Goal: Information Seeking & Learning: Find specific fact

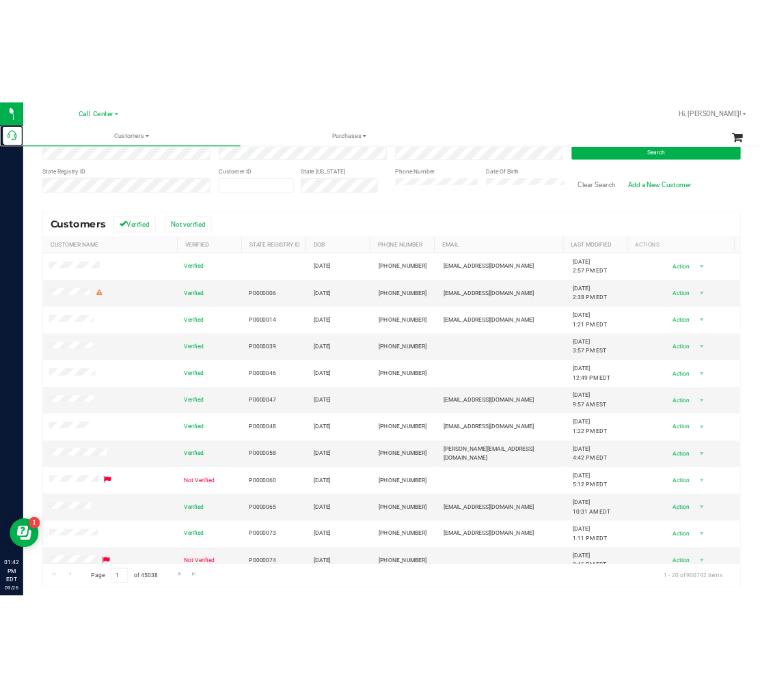
scroll to position [93, 0]
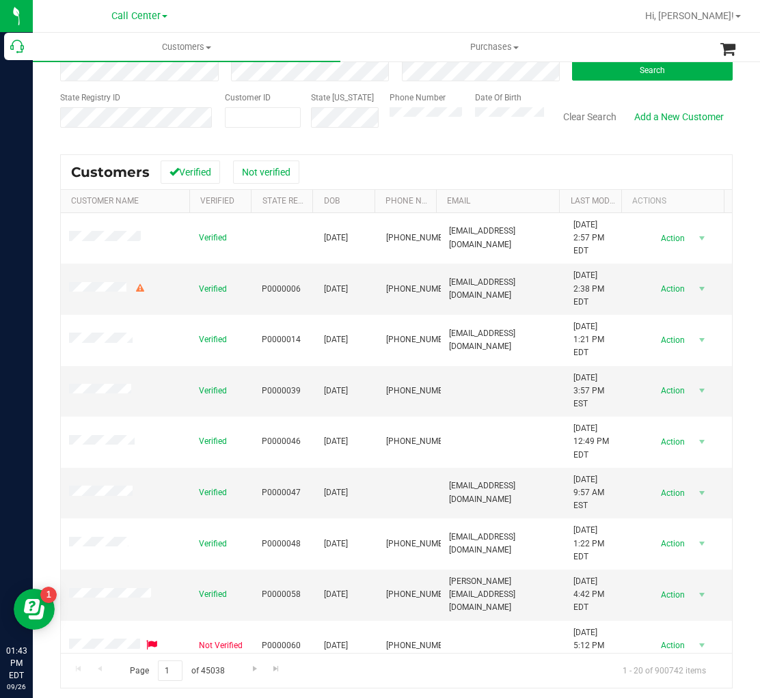
click at [503, 158] on div "Customers Verified Not verified" at bounding box center [396, 172] width 671 height 34
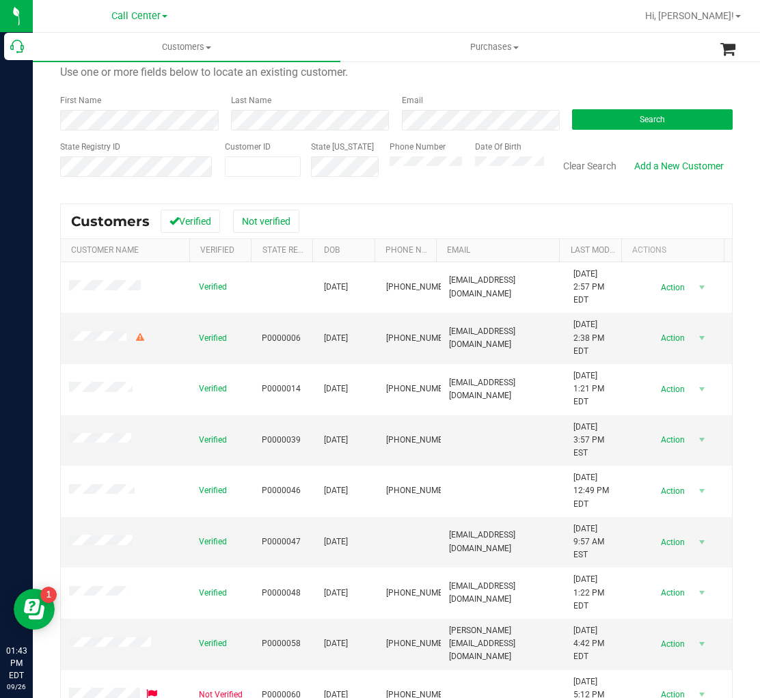
scroll to position [0, 0]
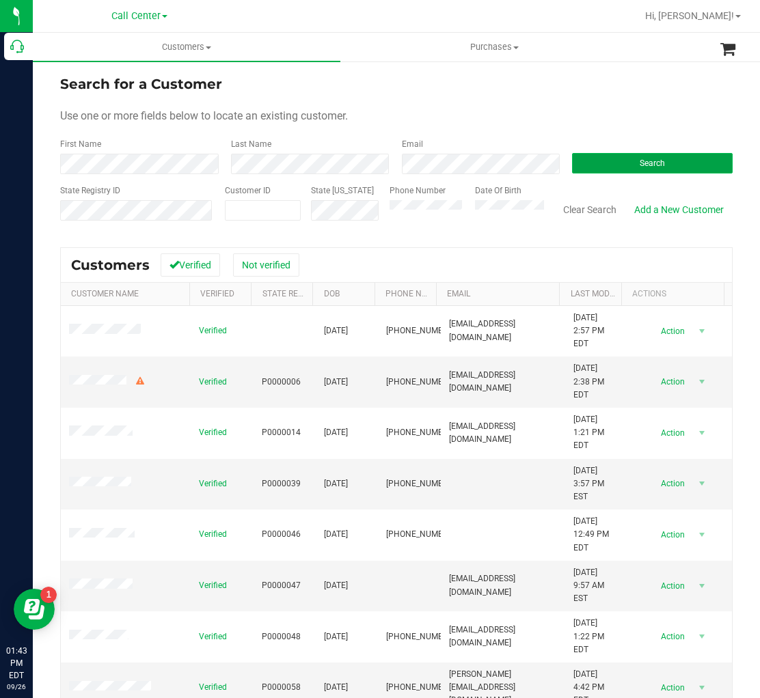
click at [592, 165] on button "Search" at bounding box center [652, 163] width 161 height 20
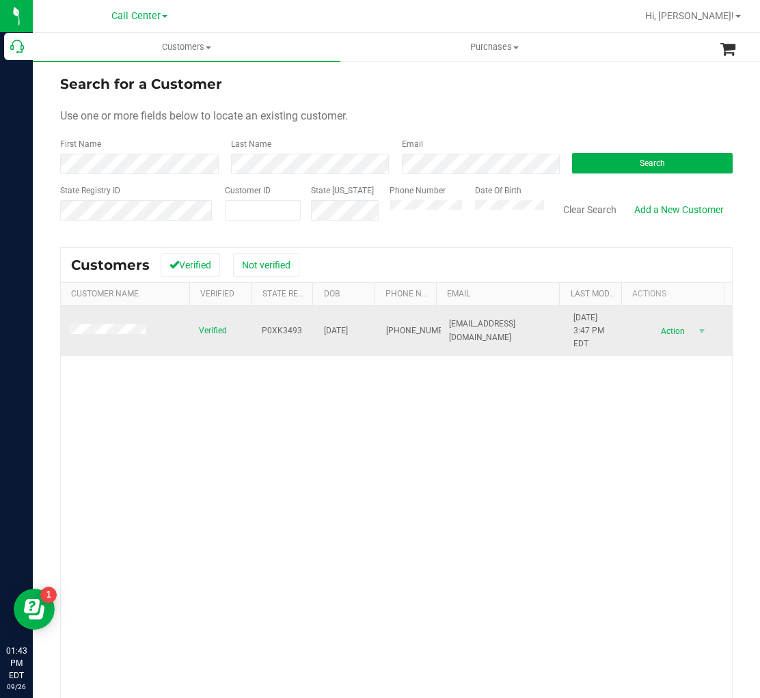
click at [265, 331] on span "P0XK3493" at bounding box center [282, 330] width 40 height 13
drag, startPoint x: 258, startPoint y: 331, endPoint x: 297, endPoint y: 331, distance: 39.6
click at [297, 331] on td "P0XK3493" at bounding box center [284, 331] width 62 height 51
copy span "P0XK3493"
drag, startPoint x: 318, startPoint y: 331, endPoint x: 367, endPoint y: 329, distance: 48.5
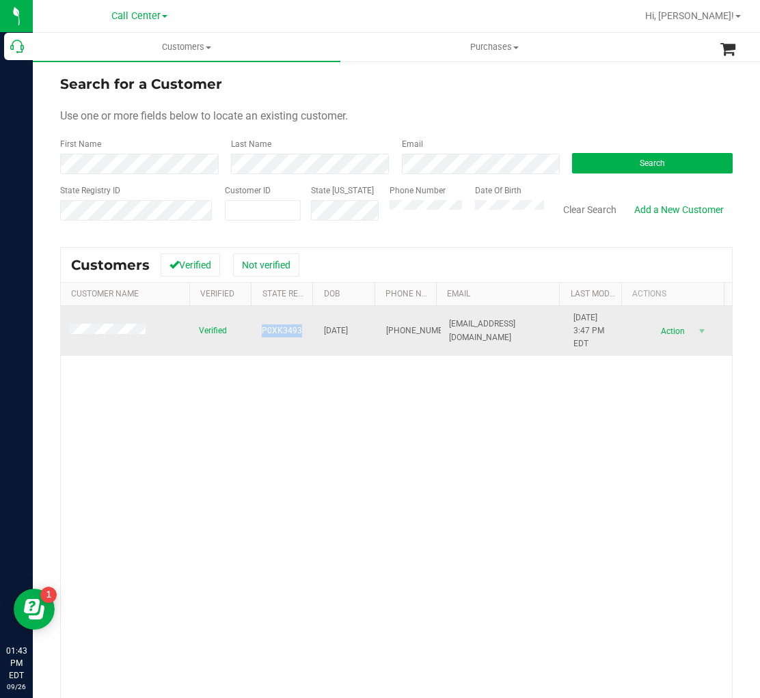
click at [367, 329] on td "[DATE]" at bounding box center [347, 331] width 62 height 51
copy span "[DATE]"
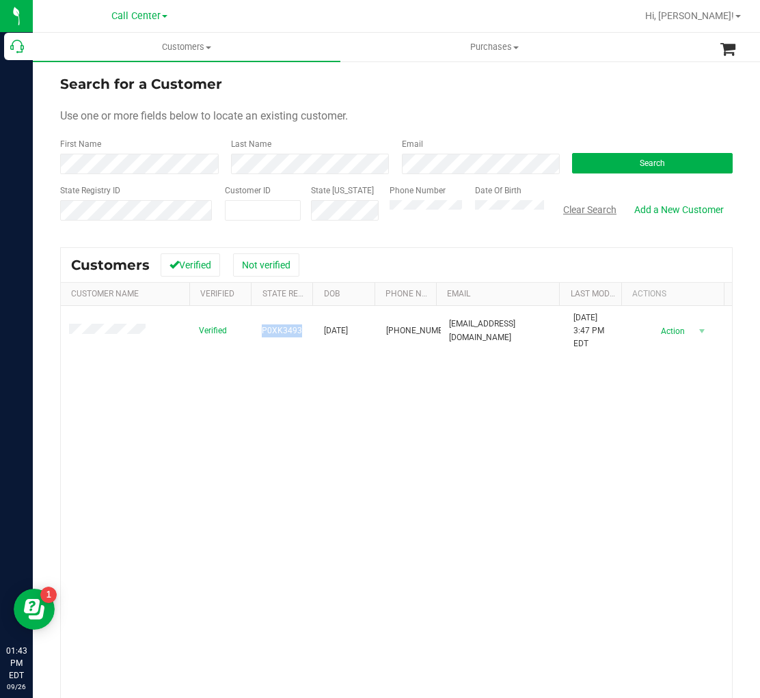
click at [575, 209] on button "Clear Search" at bounding box center [589, 209] width 71 height 23
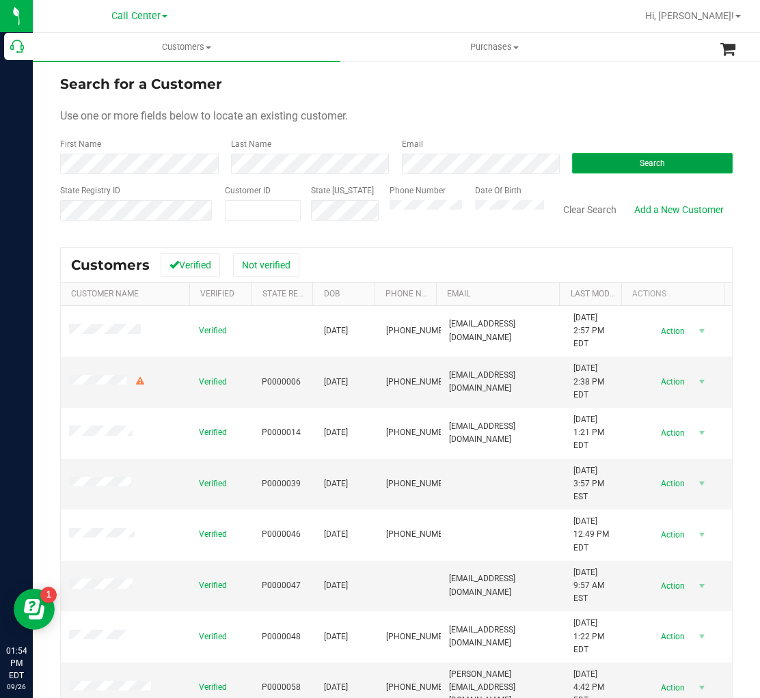
click at [574, 163] on button "Search" at bounding box center [652, 163] width 161 height 20
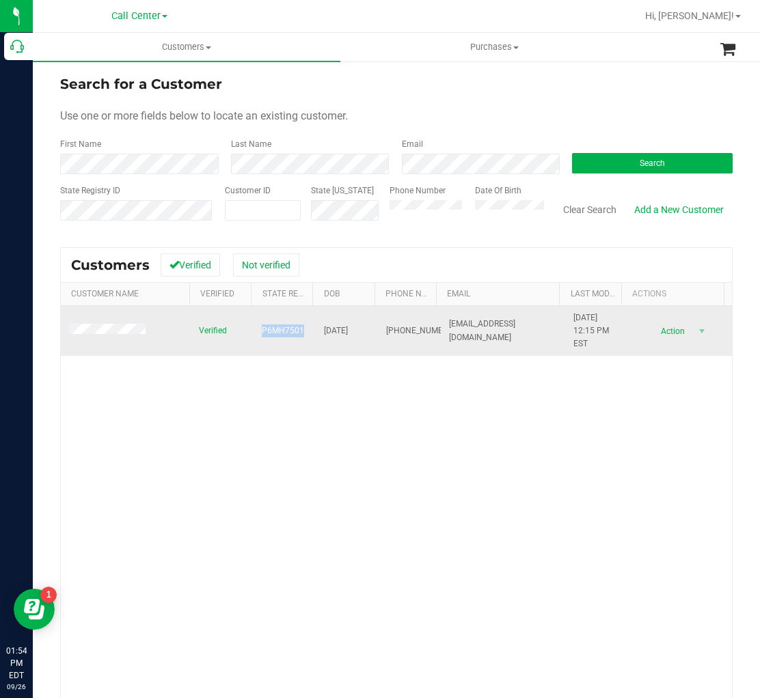
drag, startPoint x: 299, startPoint y: 333, endPoint x: 259, endPoint y: 331, distance: 40.4
click at [259, 331] on td "P6MH7501" at bounding box center [284, 331] width 62 height 51
copy span "P6MH7501"
drag, startPoint x: 317, startPoint y: 333, endPoint x: 361, endPoint y: 335, distance: 43.8
click at [348, 335] on span "[DATE]" at bounding box center [336, 330] width 24 height 13
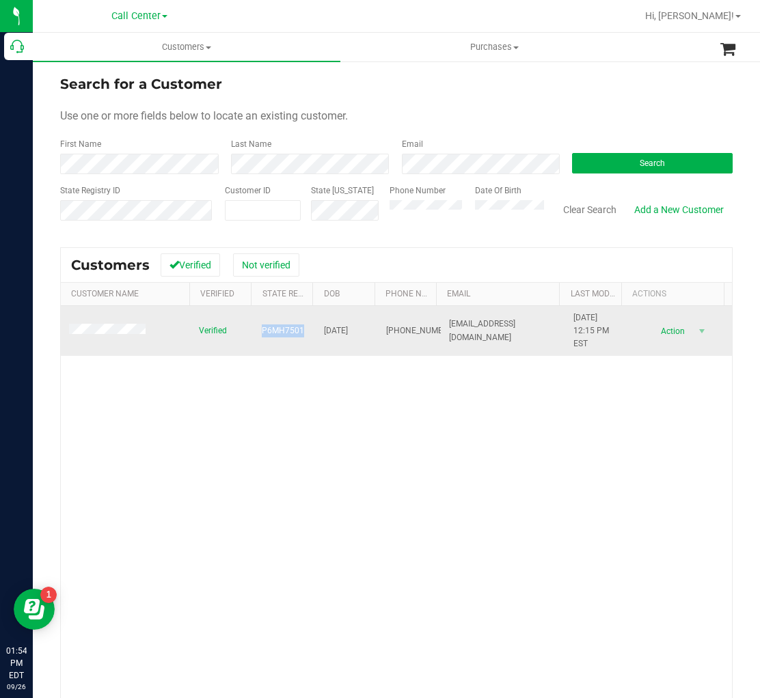
copy span "[DATE]"
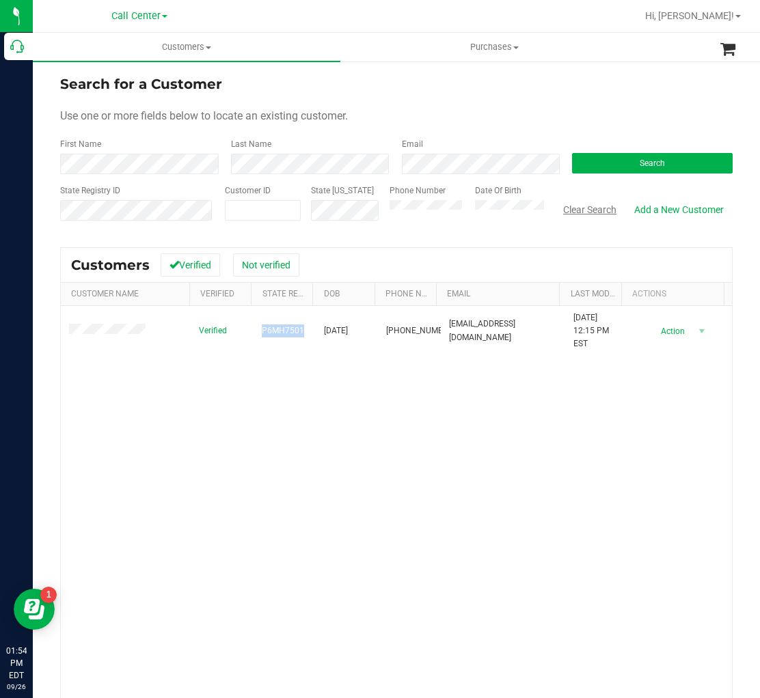
click at [564, 209] on button "Clear Search" at bounding box center [589, 209] width 71 height 23
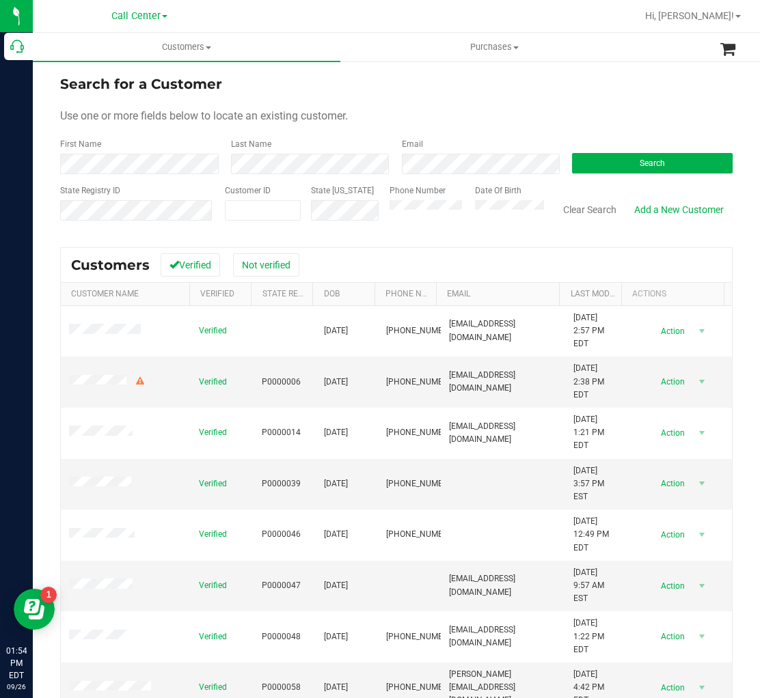
click at [620, 175] on form "Search for a Customer Use one or more fields below to locate an existing custom…" at bounding box center [396, 153] width 672 height 159
click at [620, 168] on button "Search" at bounding box center [652, 163] width 161 height 20
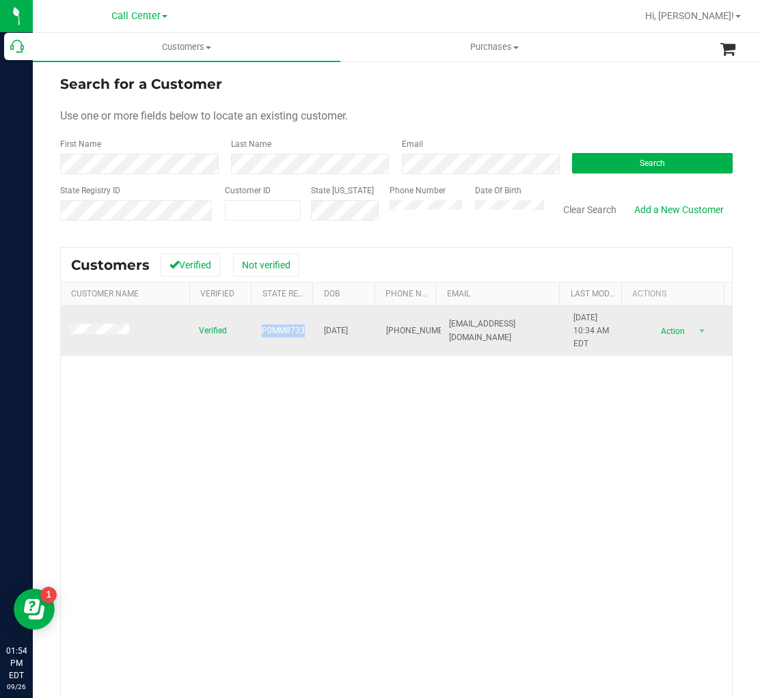
drag, startPoint x: 253, startPoint y: 333, endPoint x: 301, endPoint y: 331, distance: 47.9
click at [301, 331] on td "P0MM8733" at bounding box center [284, 331] width 62 height 51
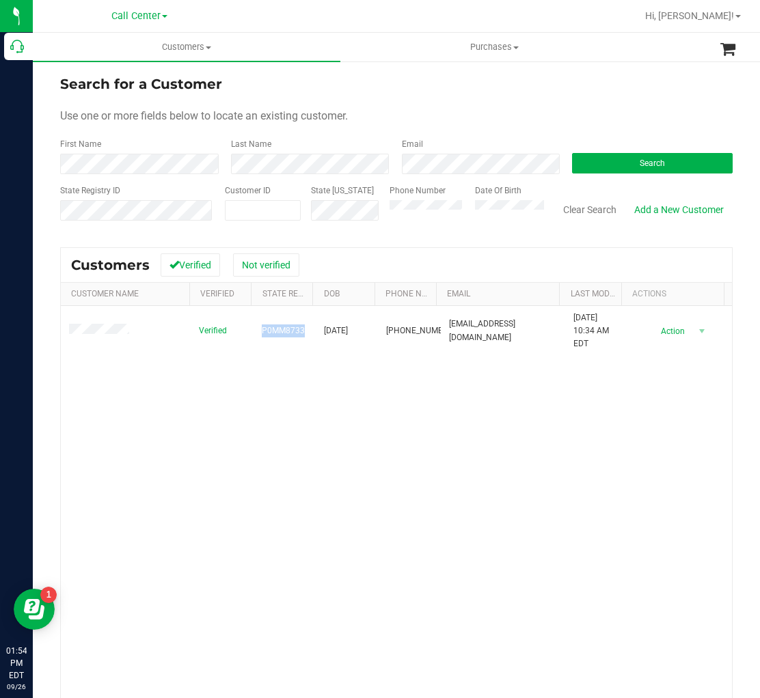
copy span "P0MM8733"
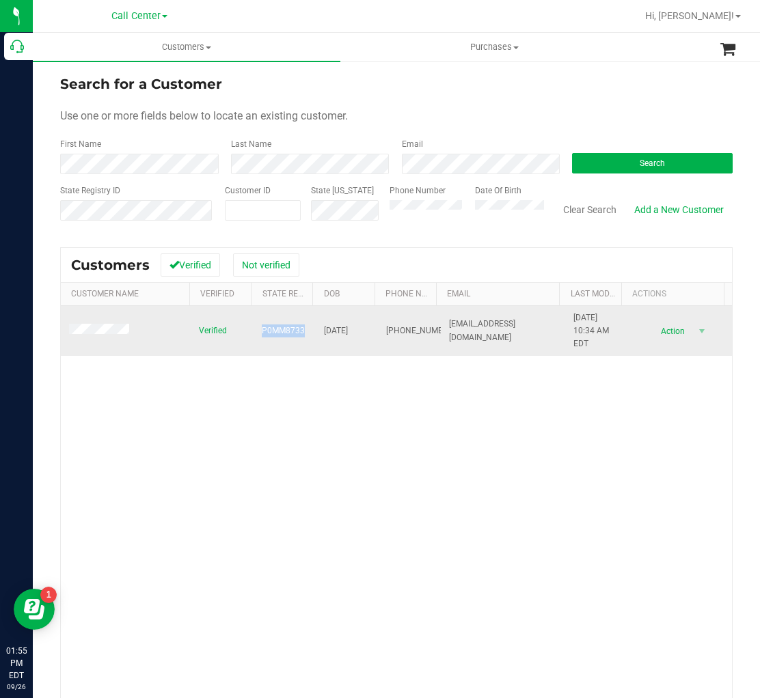
drag, startPoint x: 311, startPoint y: 333, endPoint x: 361, endPoint y: 337, distance: 50.0
click at [361, 337] on td "[DATE]" at bounding box center [347, 331] width 62 height 51
copy span "[DATE]"
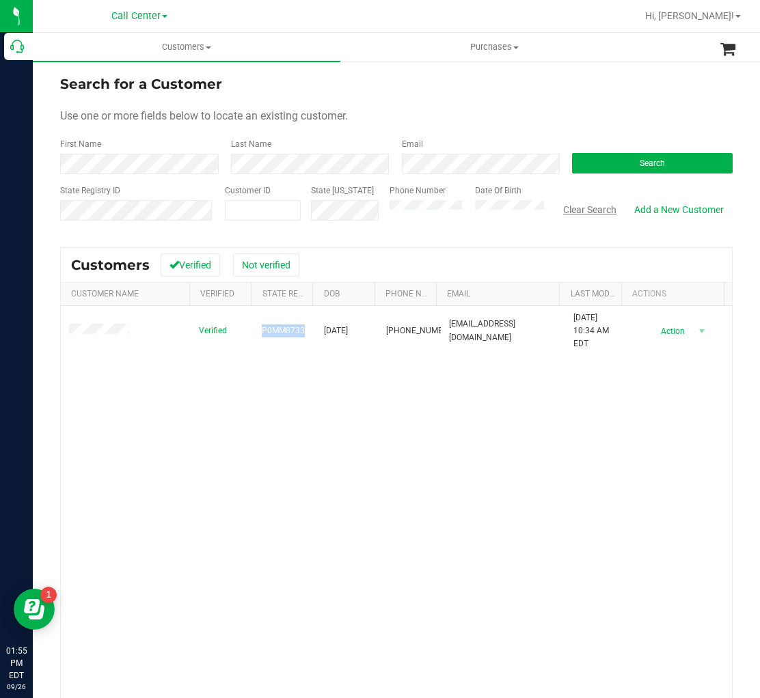
click at [574, 214] on button "Clear Search" at bounding box center [589, 209] width 71 height 23
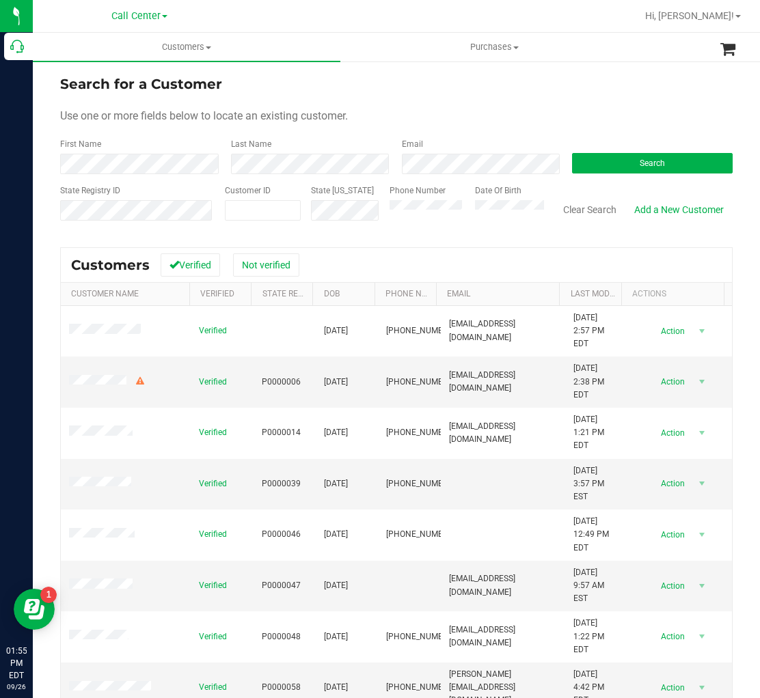
click at [445, 148] on div "Email" at bounding box center [476, 156] width 171 height 36
click at [590, 161] on button "Search" at bounding box center [652, 163] width 161 height 20
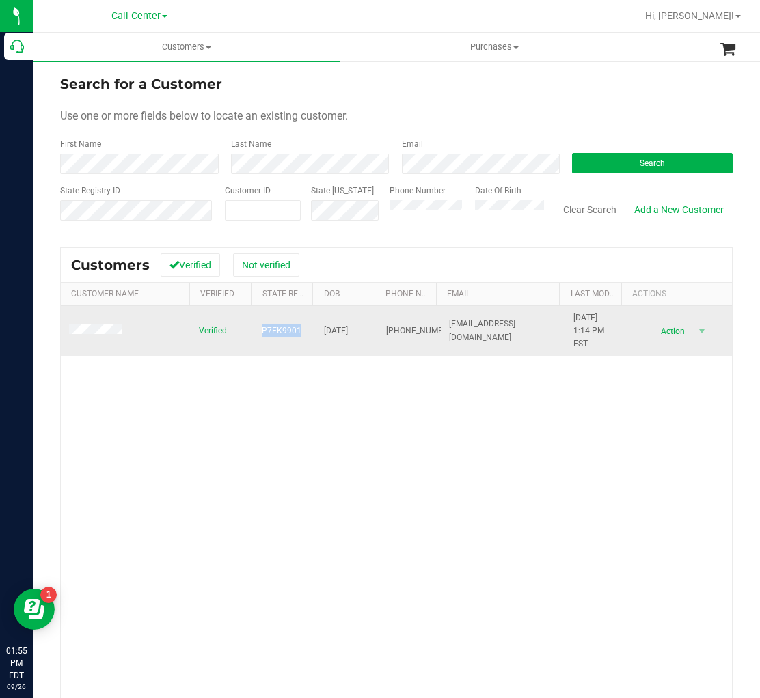
drag, startPoint x: 258, startPoint y: 331, endPoint x: 292, endPoint y: 333, distance: 34.9
click at [292, 333] on span "P7FK9901" at bounding box center [282, 330] width 40 height 13
copy span "P7FK9901"
drag, startPoint x: 317, startPoint y: 331, endPoint x: 361, endPoint y: 335, distance: 44.0
click at [361, 335] on td "[DATE]" at bounding box center [347, 331] width 62 height 51
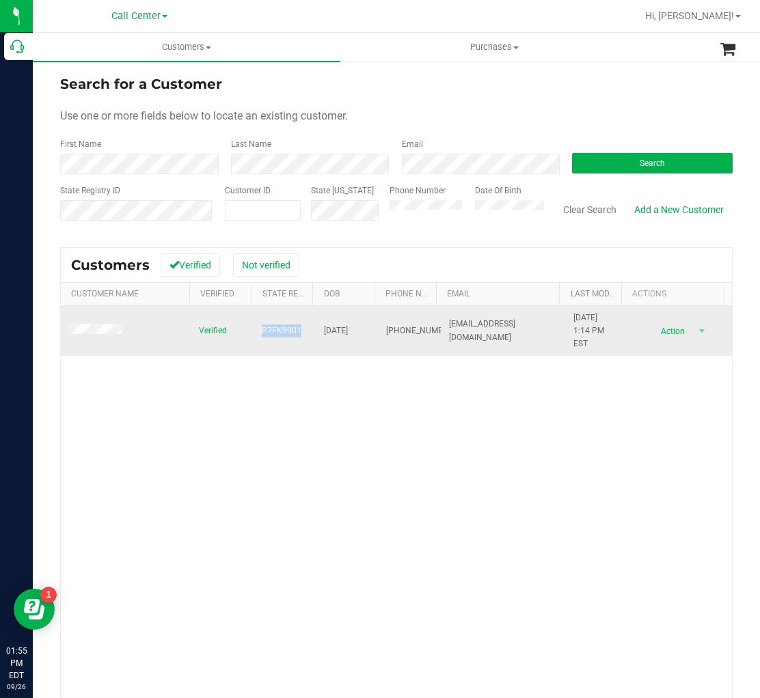
copy span "[DATE]"
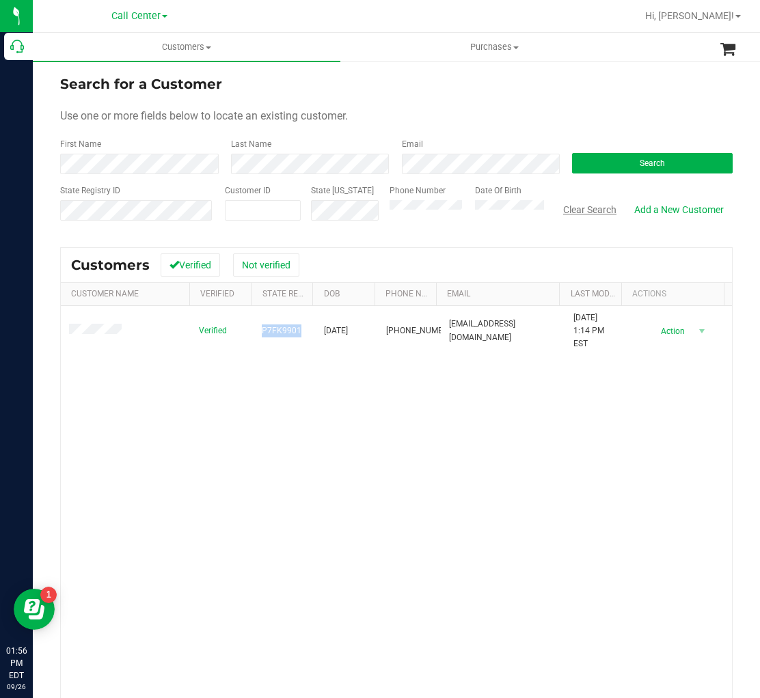
click at [574, 211] on button "Clear Search" at bounding box center [589, 209] width 71 height 23
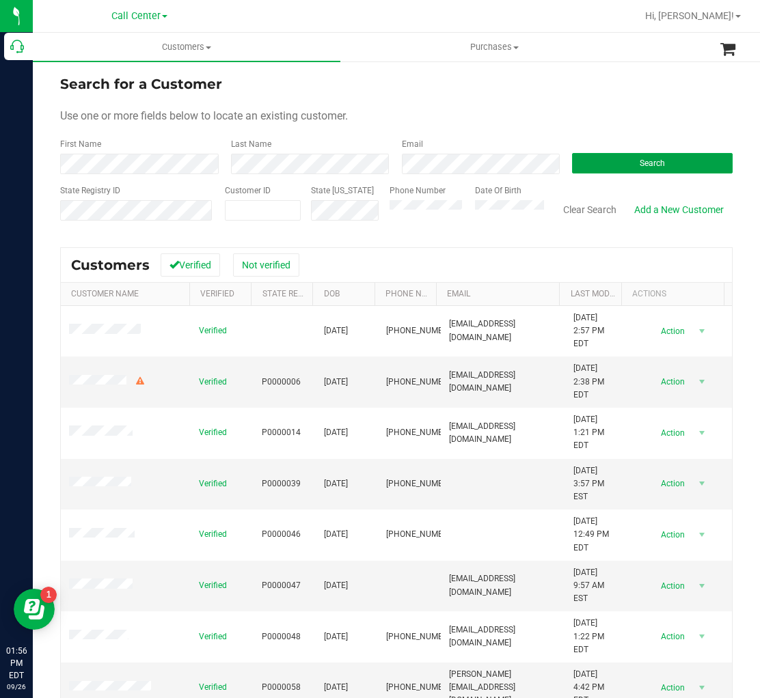
drag, startPoint x: 581, startPoint y: 157, endPoint x: 566, endPoint y: 150, distance: 16.5
click at [572, 153] on button "Search" at bounding box center [652, 163] width 161 height 20
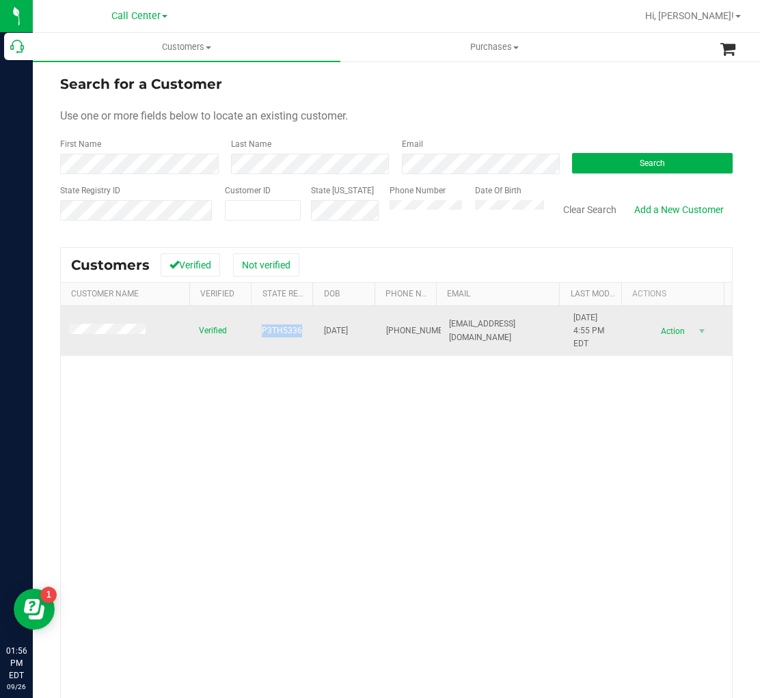
drag, startPoint x: 252, startPoint y: 334, endPoint x: 294, endPoint y: 333, distance: 42.4
click at [294, 333] on td "P3TH5336" at bounding box center [284, 331] width 62 height 51
copy span "P3TH5336"
drag, startPoint x: 318, startPoint y: 331, endPoint x: 365, endPoint y: 331, distance: 47.1
click at [365, 331] on td "[DATE]" at bounding box center [347, 331] width 62 height 51
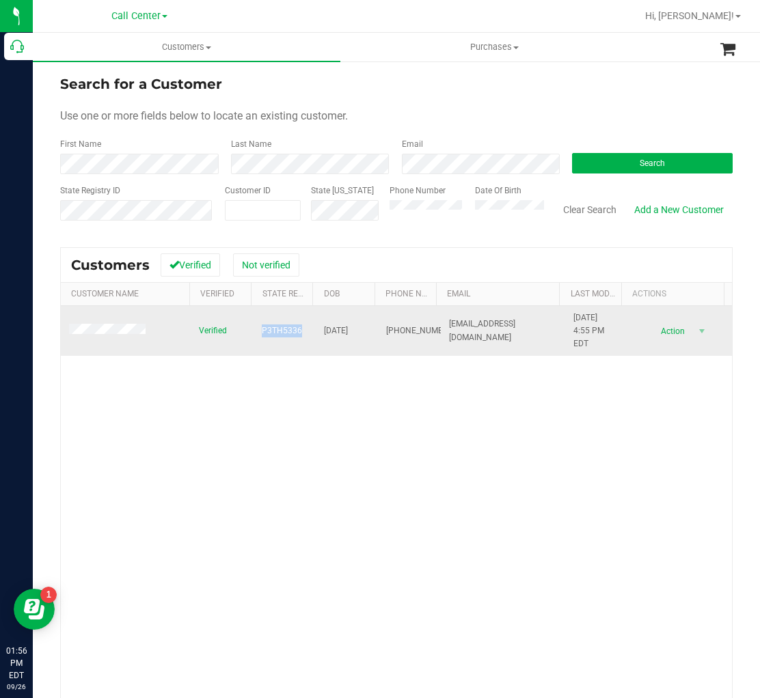
copy span "[DATE]"
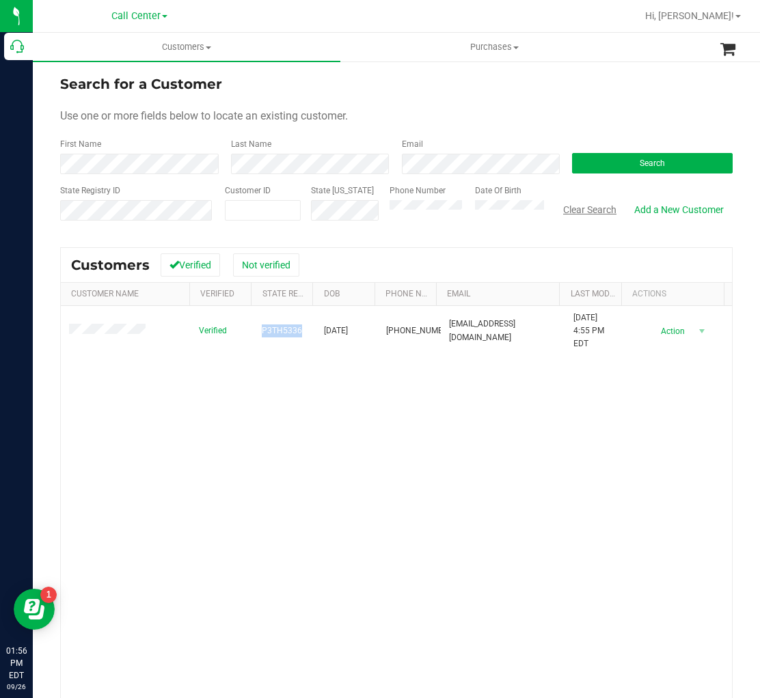
click at [566, 213] on button "Clear Search" at bounding box center [589, 209] width 71 height 23
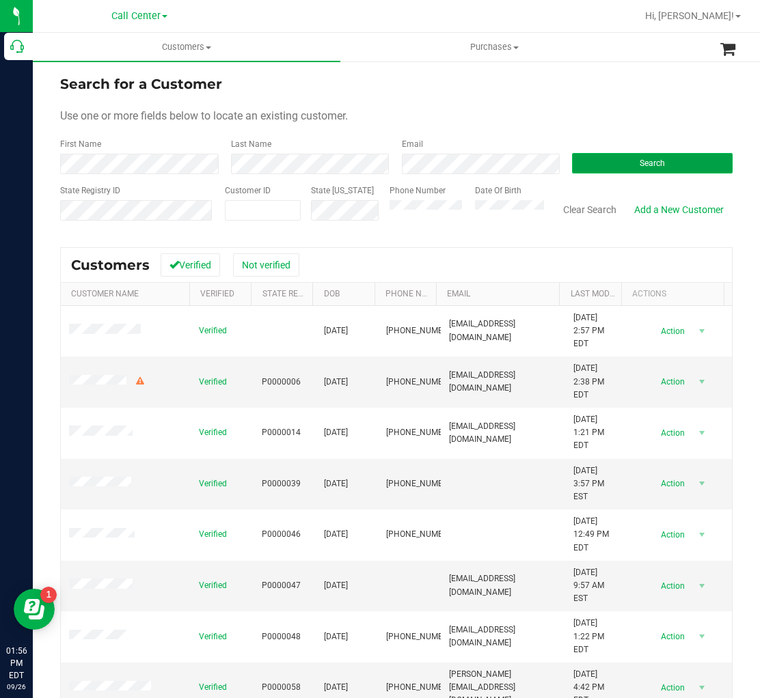
click at [600, 156] on button "Search" at bounding box center [652, 163] width 161 height 20
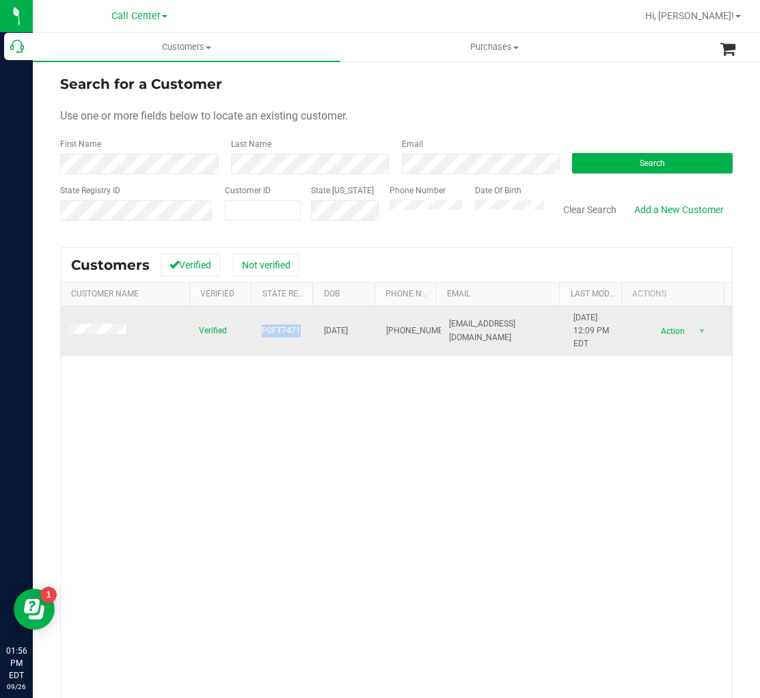
drag, startPoint x: 251, startPoint y: 329, endPoint x: 296, endPoint y: 331, distance: 45.1
click at [296, 331] on td "P0FT7471" at bounding box center [284, 331] width 62 height 51
drag, startPoint x: 320, startPoint y: 335, endPoint x: 373, endPoint y: 331, distance: 53.4
click at [373, 331] on tr "Verified P0FT7471 [DATE] (386) 852-4876 [EMAIL_ADDRESS][DOMAIN_NAME] [DATE] 12:…" at bounding box center [396, 331] width 671 height 51
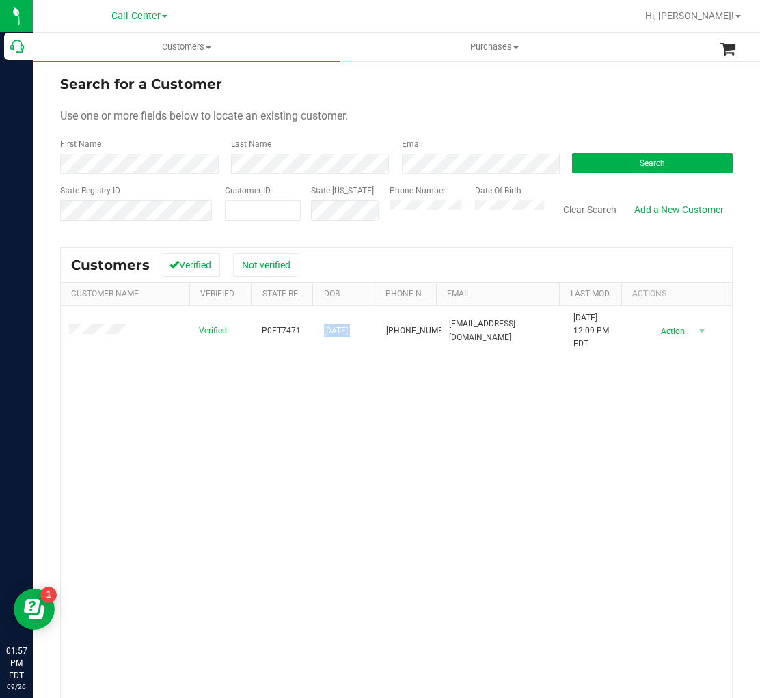
click at [574, 212] on button "Clear Search" at bounding box center [589, 209] width 71 height 23
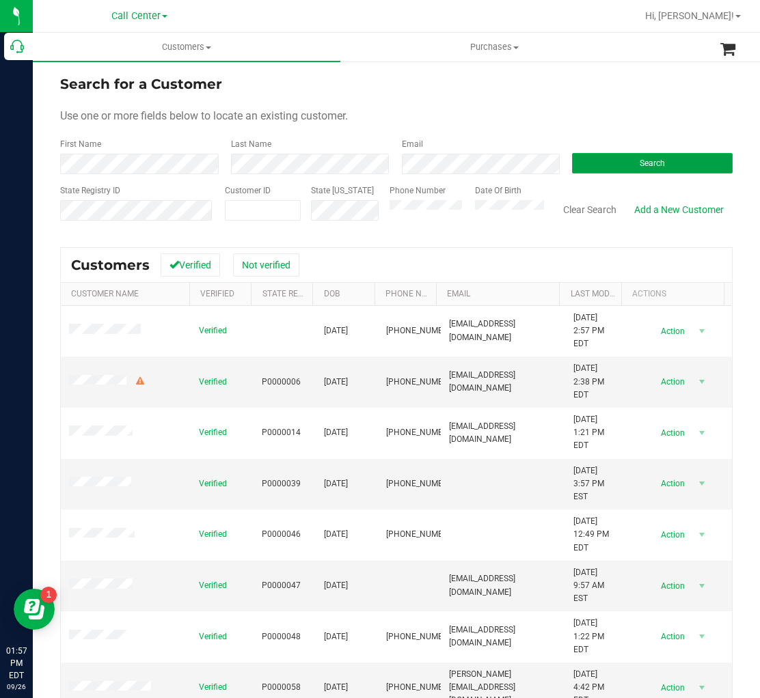
click at [587, 166] on button "Search" at bounding box center [652, 163] width 161 height 20
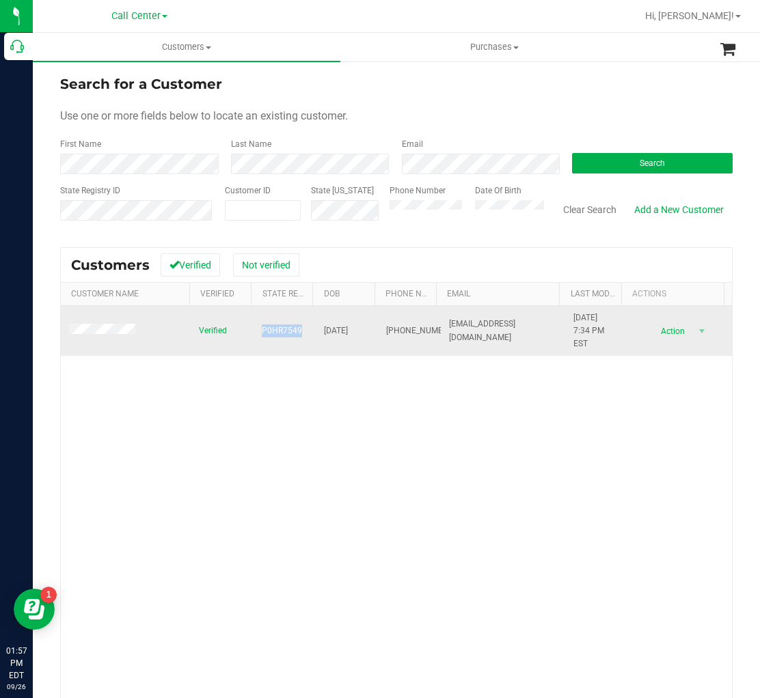
drag, startPoint x: 254, startPoint y: 327, endPoint x: 295, endPoint y: 333, distance: 41.3
click at [295, 333] on td "P0HR7549" at bounding box center [284, 331] width 62 height 51
drag, startPoint x: 314, startPoint y: 333, endPoint x: 362, endPoint y: 335, distance: 47.9
click at [362, 335] on td "[DATE]" at bounding box center [347, 331] width 62 height 51
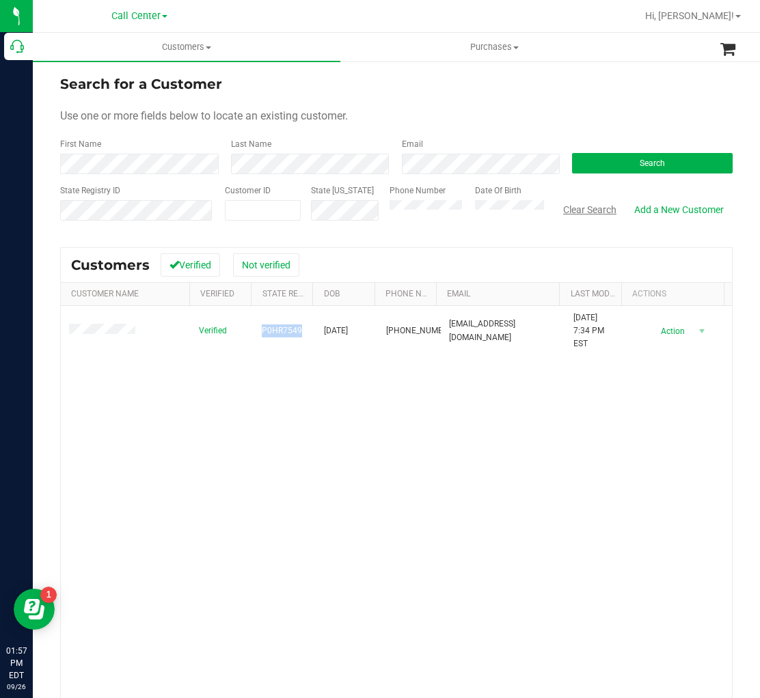
click at [590, 208] on button "Clear Search" at bounding box center [589, 209] width 71 height 23
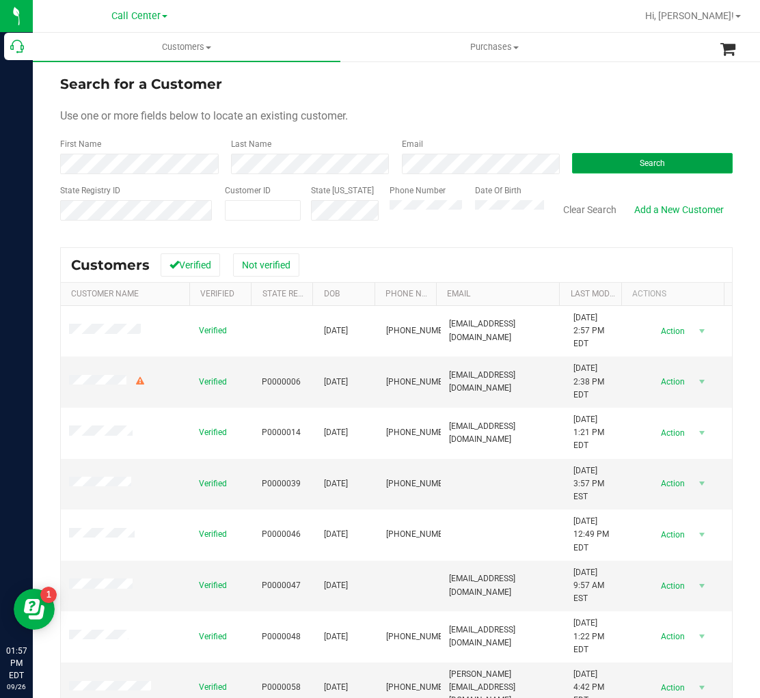
click at [608, 160] on button "Search" at bounding box center [652, 163] width 161 height 20
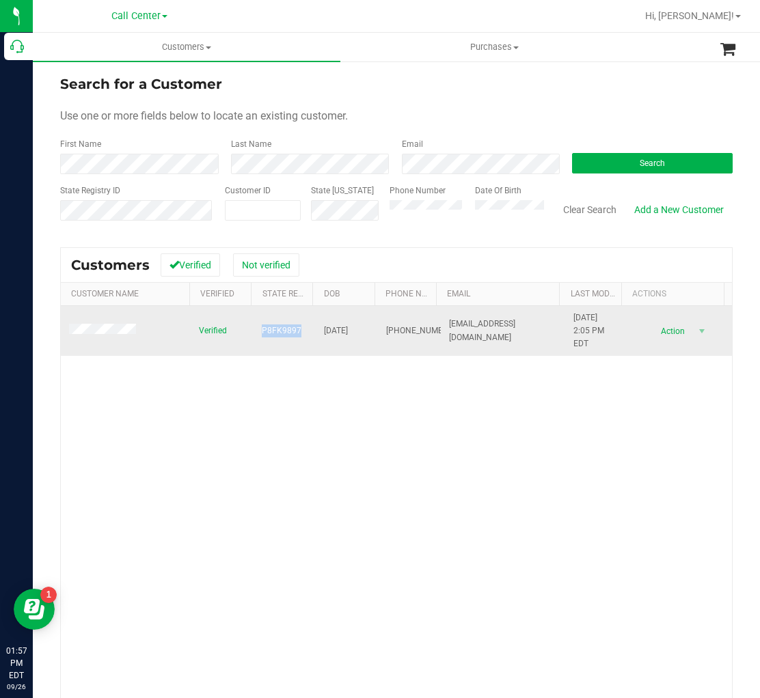
drag, startPoint x: 294, startPoint y: 331, endPoint x: 254, endPoint y: 337, distance: 40.7
click at [254, 337] on td "P8FK9897" at bounding box center [284, 331] width 62 height 51
drag, startPoint x: 322, startPoint y: 338, endPoint x: 354, endPoint y: 339, distance: 31.4
click at [354, 339] on td "[DATE]" at bounding box center [347, 331] width 62 height 51
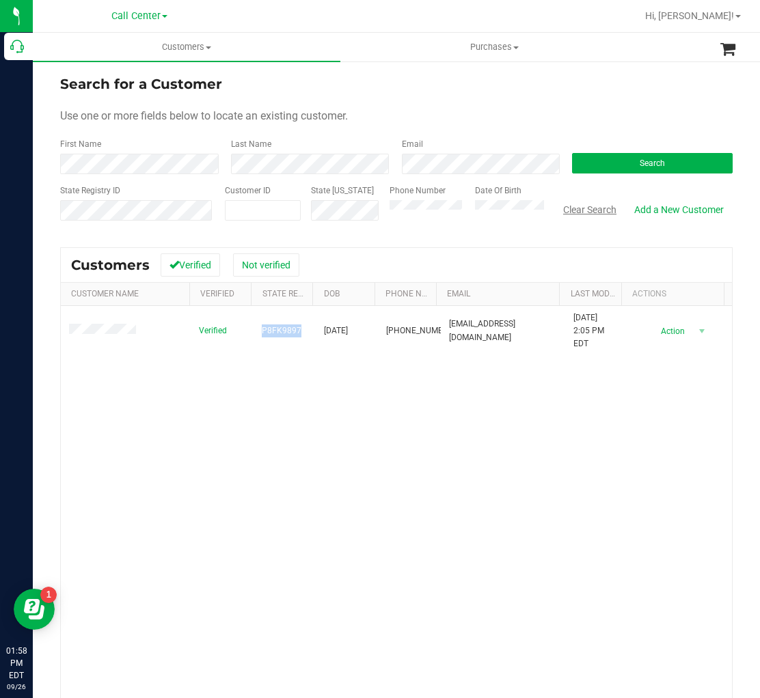
click at [566, 210] on button "Clear Search" at bounding box center [589, 209] width 71 height 23
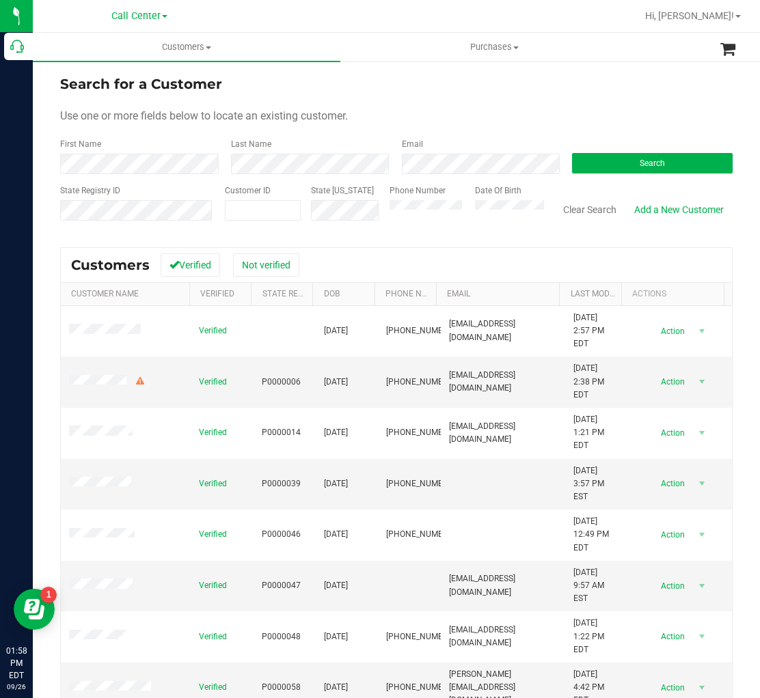
click at [597, 150] on div "Search" at bounding box center [647, 156] width 171 height 36
click at [601, 158] on button "Search" at bounding box center [652, 163] width 161 height 20
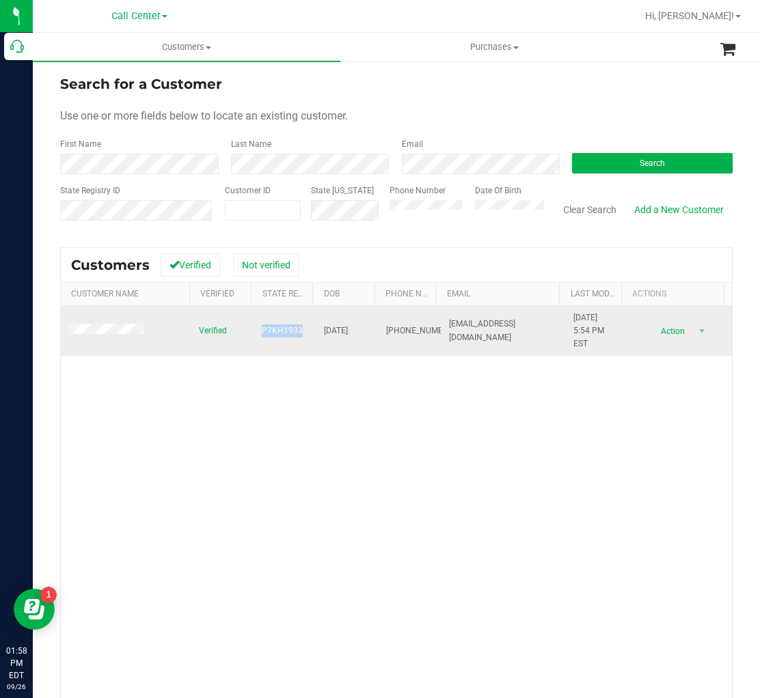
drag, startPoint x: 307, startPoint y: 331, endPoint x: 257, endPoint y: 333, distance: 50.6
click at [257, 333] on td "P7KH1933" at bounding box center [284, 331] width 62 height 51
drag, startPoint x: 320, startPoint y: 328, endPoint x: 361, endPoint y: 331, distance: 41.8
click at [361, 331] on td "[DATE]" at bounding box center [347, 331] width 62 height 51
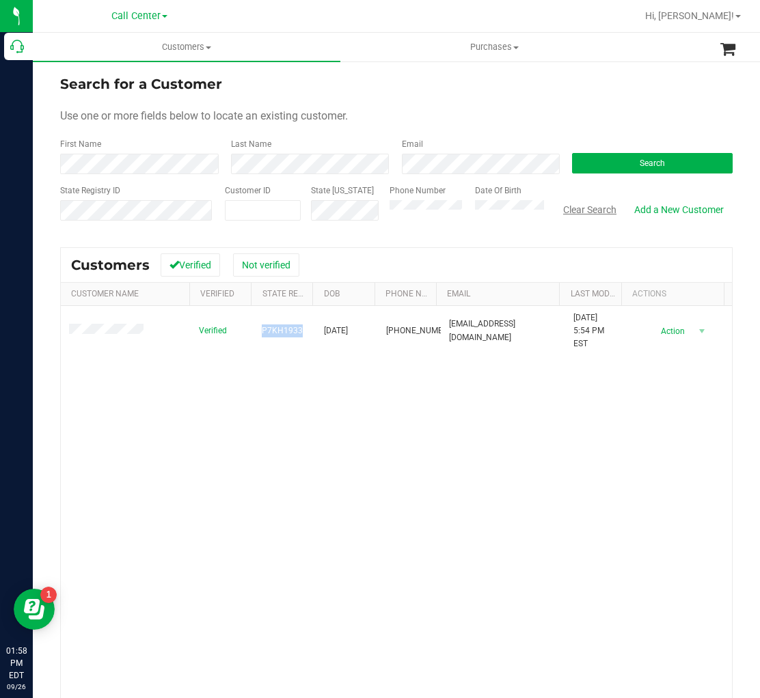
click at [570, 216] on button "Clear Search" at bounding box center [589, 209] width 71 height 23
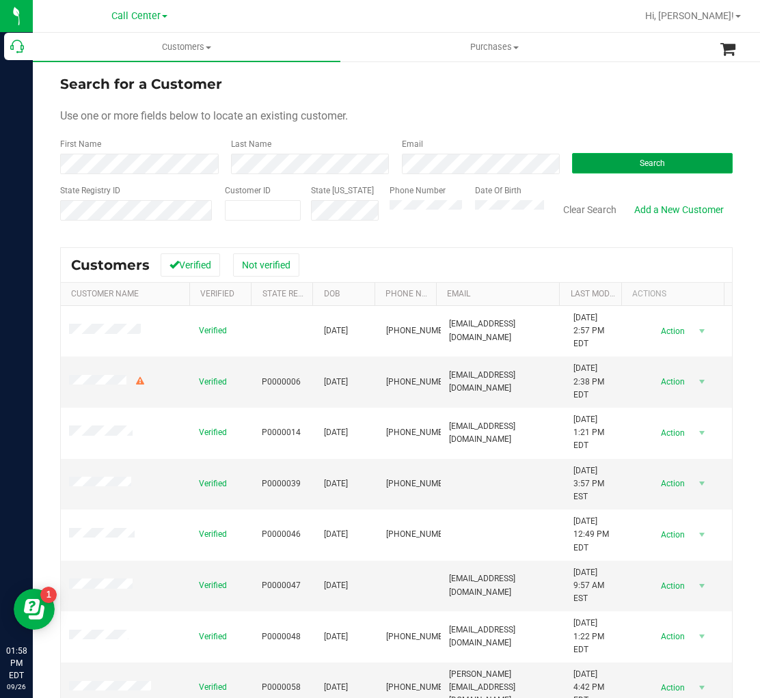
click at [607, 161] on button "Search" at bounding box center [652, 163] width 161 height 20
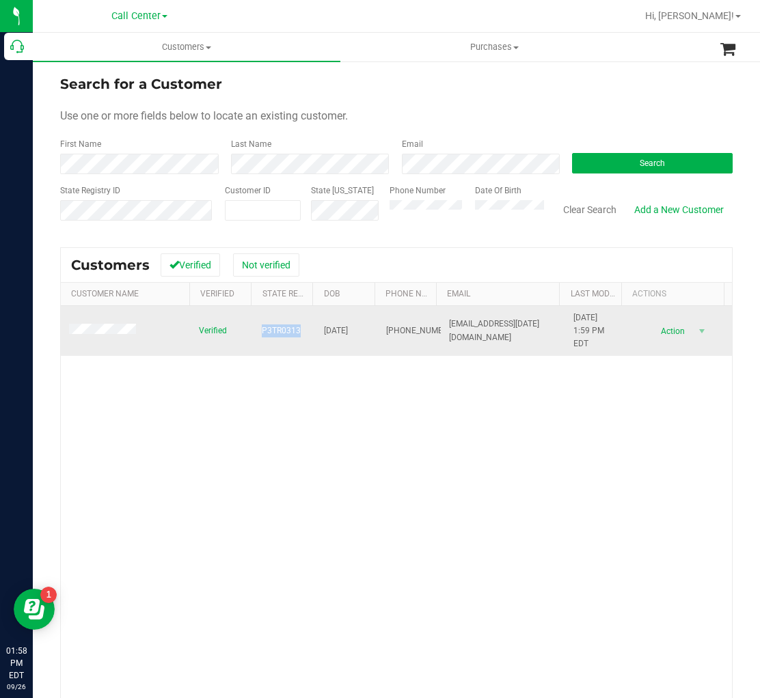
drag, startPoint x: 252, startPoint y: 330, endPoint x: 294, endPoint y: 333, distance: 42.5
click at [294, 333] on td "P3TR0313" at bounding box center [284, 331] width 62 height 51
drag, startPoint x: 319, startPoint y: 336, endPoint x: 362, endPoint y: 336, distance: 43.0
click at [362, 336] on td "[DATE]" at bounding box center [347, 331] width 62 height 51
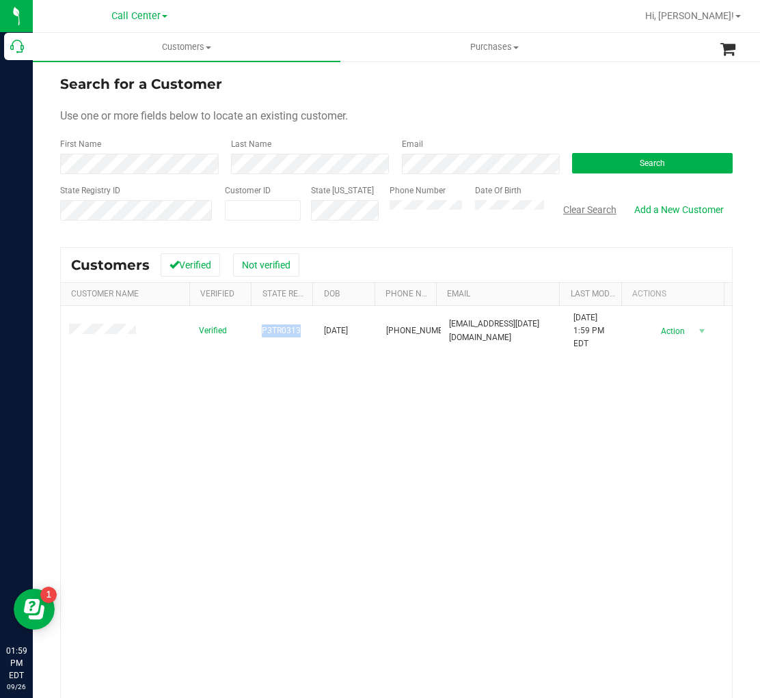
click at [585, 213] on button "Clear Search" at bounding box center [589, 209] width 71 height 23
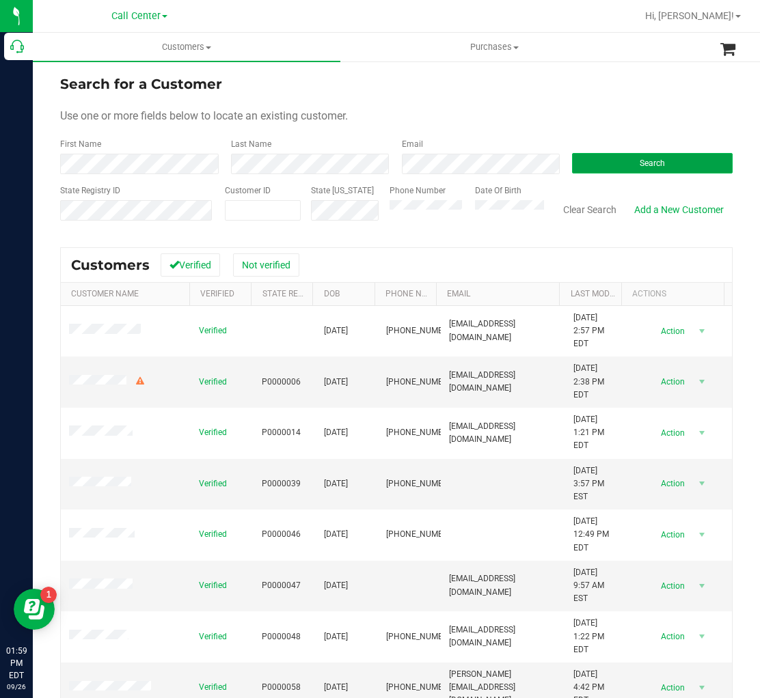
click at [600, 156] on button "Search" at bounding box center [652, 163] width 161 height 20
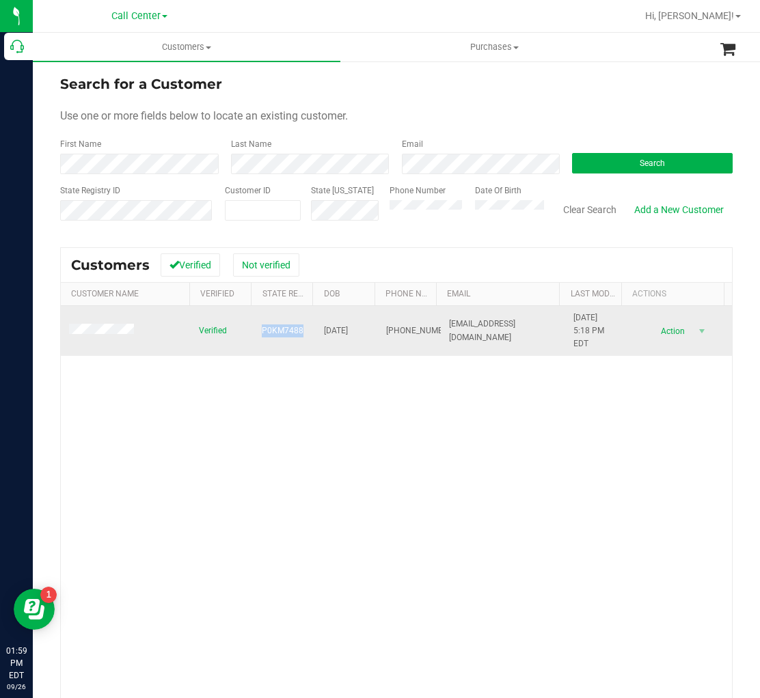
drag, startPoint x: 301, startPoint y: 333, endPoint x: 253, endPoint y: 335, distance: 47.2
click at [253, 335] on td "P0KM7488" at bounding box center [284, 331] width 62 height 51
drag, startPoint x: 314, startPoint y: 330, endPoint x: 359, endPoint y: 330, distance: 45.1
click at [359, 330] on td "[DATE]" at bounding box center [347, 331] width 62 height 51
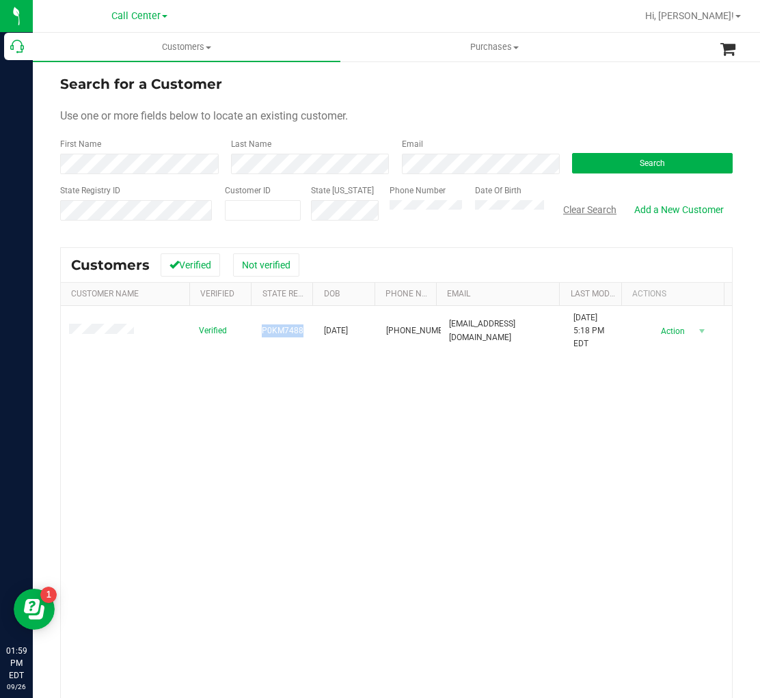
click at [588, 210] on button "Clear Search" at bounding box center [589, 209] width 71 height 23
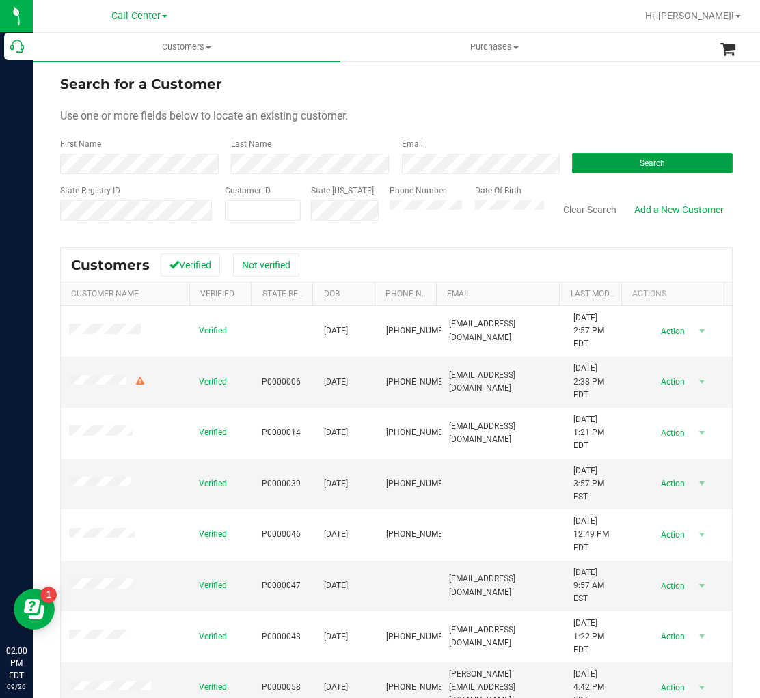
click at [572, 158] on button "Search" at bounding box center [652, 163] width 161 height 20
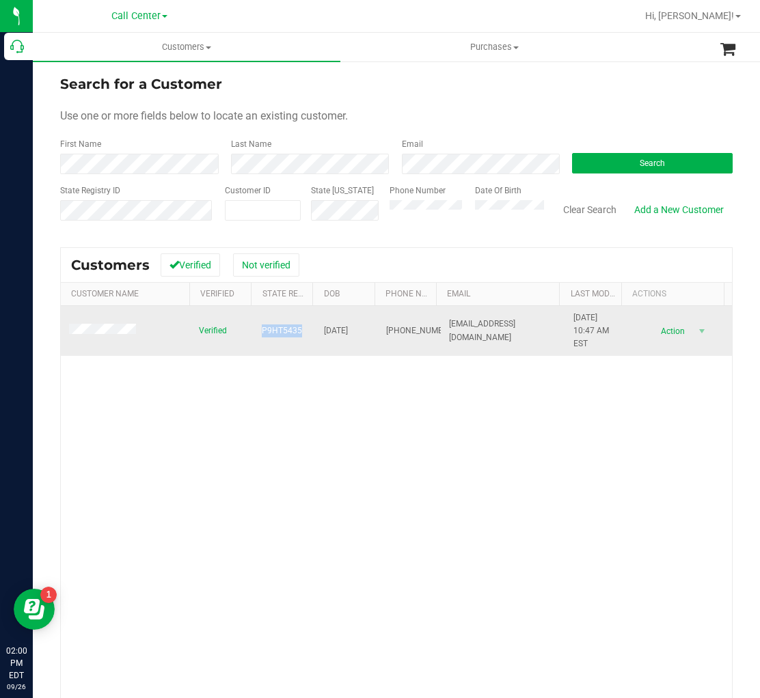
drag, startPoint x: 258, startPoint y: 325, endPoint x: 296, endPoint y: 333, distance: 39.8
click at [296, 333] on td "P9HT5435" at bounding box center [284, 331] width 62 height 51
drag, startPoint x: 313, startPoint y: 325, endPoint x: 359, endPoint y: 334, distance: 47.3
click at [359, 334] on td "[DATE]" at bounding box center [347, 331] width 62 height 51
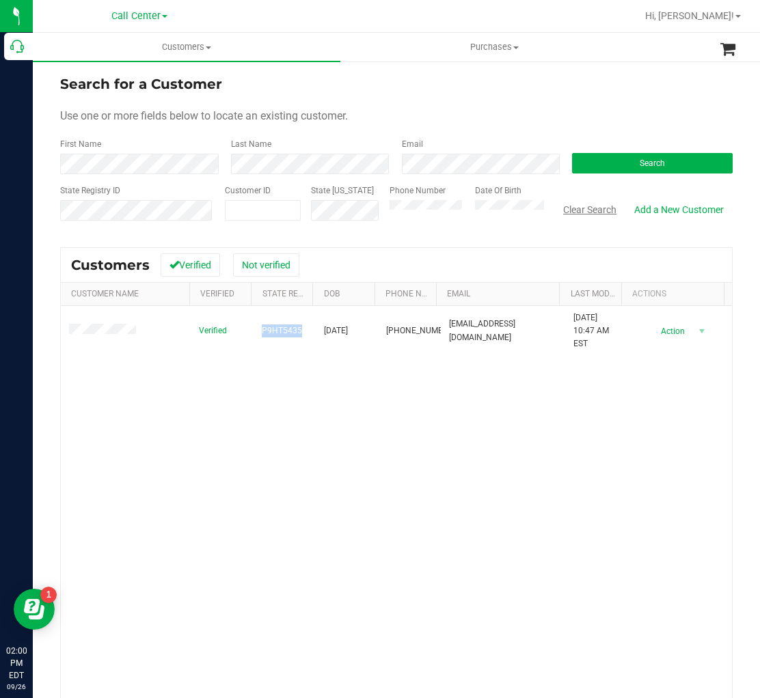
click at [575, 211] on button "Clear Search" at bounding box center [589, 209] width 71 height 23
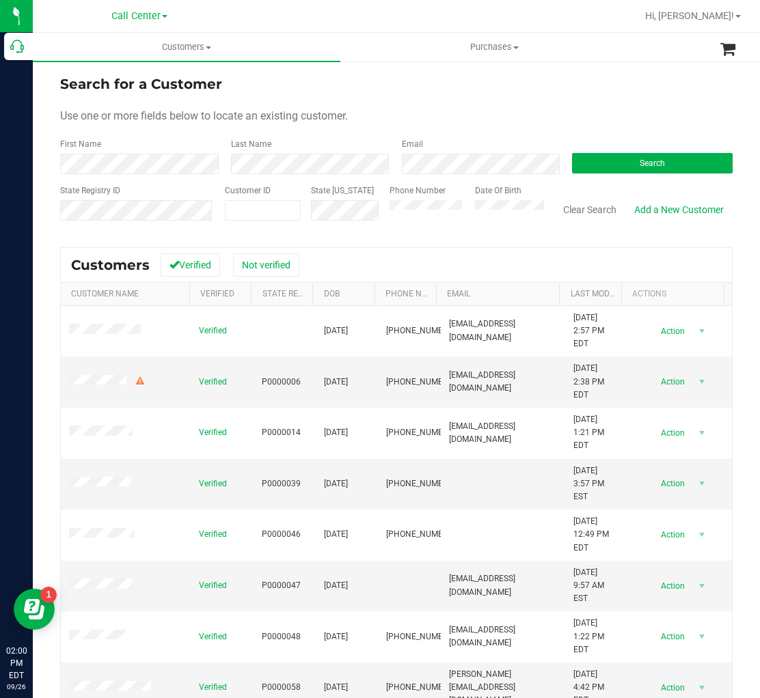
click at [615, 151] on div "Search" at bounding box center [647, 156] width 171 height 36
click at [618, 180] on form "Search for a Customer Use one or more fields below to locate an existing custom…" at bounding box center [396, 153] width 672 height 159
click at [622, 170] on button "Search" at bounding box center [652, 163] width 161 height 20
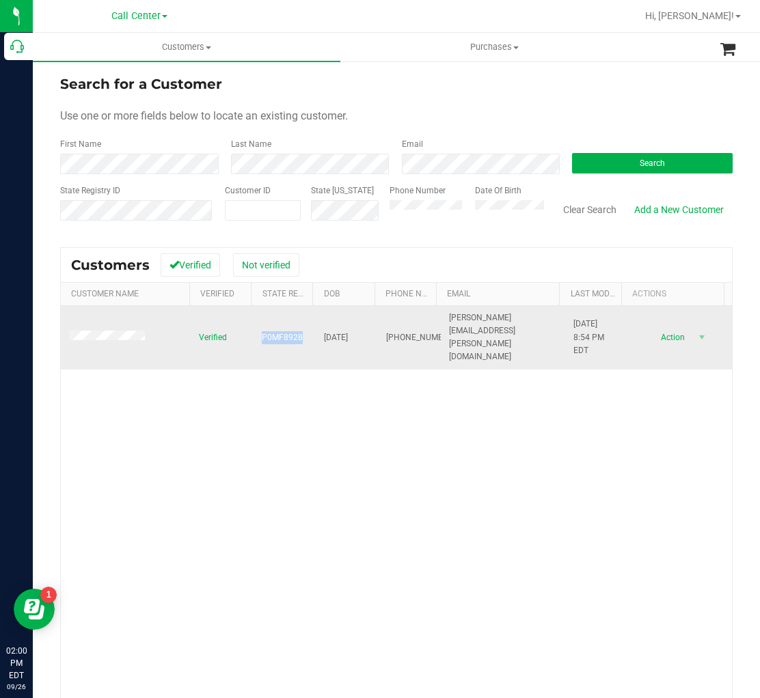
drag, startPoint x: 299, startPoint y: 329, endPoint x: 256, endPoint y: 335, distance: 42.9
click at [256, 335] on td "P0MF8928" at bounding box center [284, 338] width 62 height 64
drag, startPoint x: 320, startPoint y: 335, endPoint x: 357, endPoint y: 333, distance: 36.2
click at [348, 333] on span "[DATE]" at bounding box center [336, 337] width 24 height 13
drag, startPoint x: 360, startPoint y: 333, endPoint x: 311, endPoint y: 333, distance: 48.5
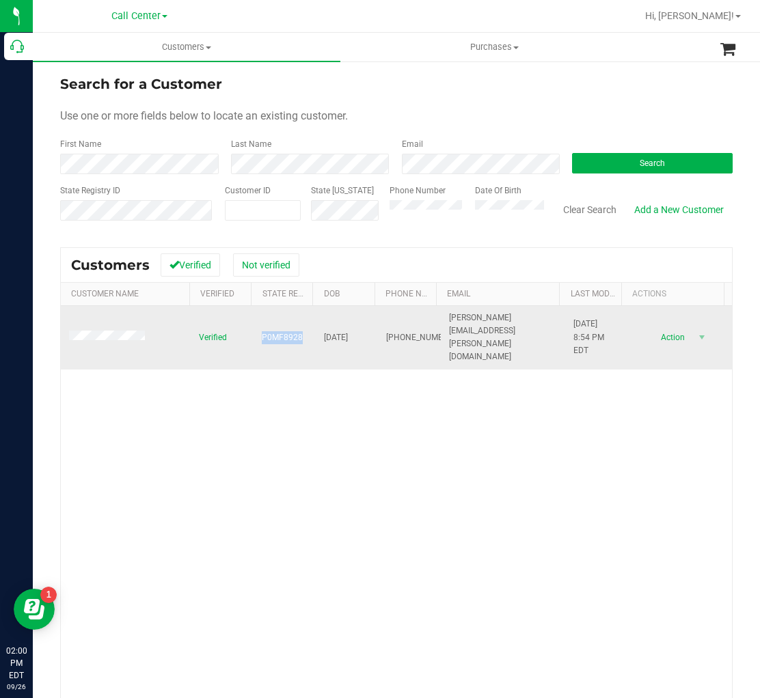
click at [316, 333] on td "[DATE]" at bounding box center [347, 338] width 62 height 64
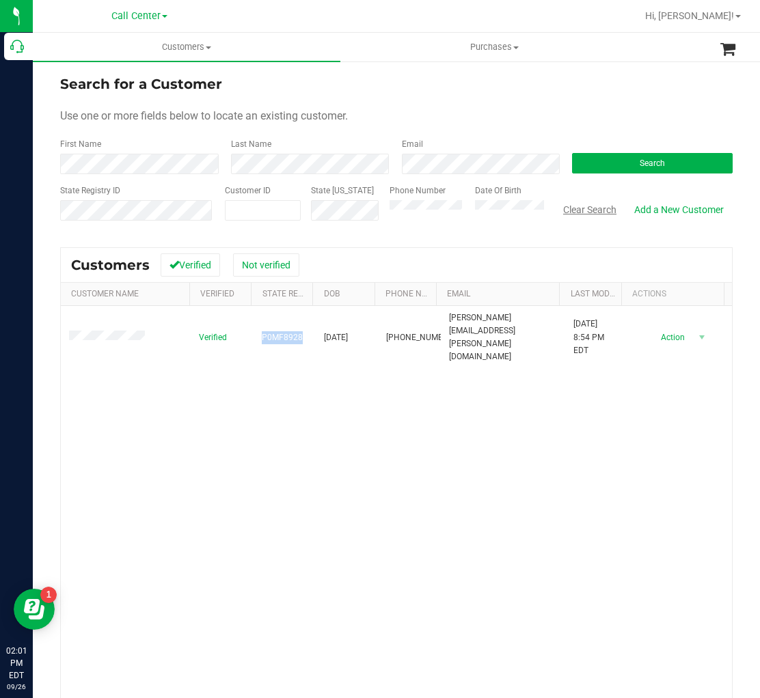
click at [579, 210] on button "Clear Search" at bounding box center [589, 209] width 71 height 23
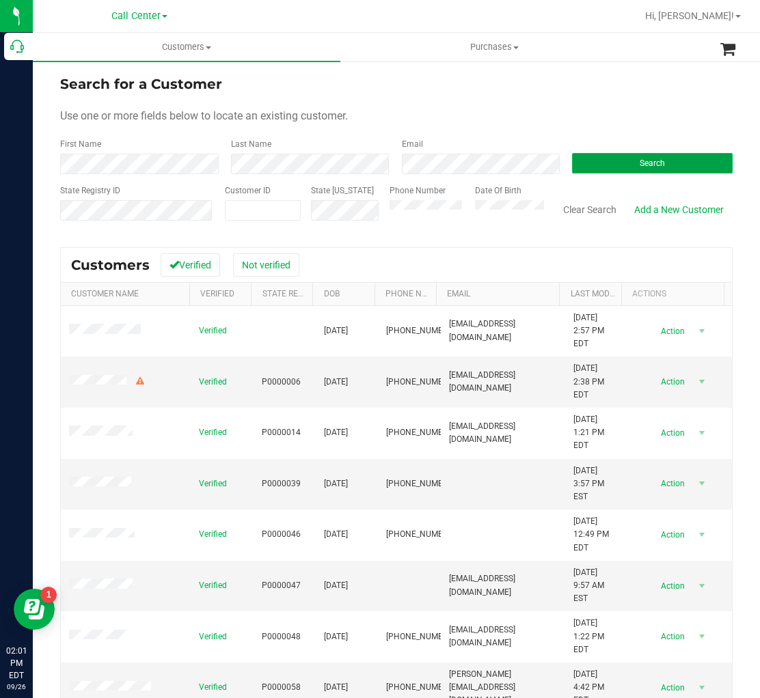
click at [619, 166] on button "Search" at bounding box center [652, 163] width 161 height 20
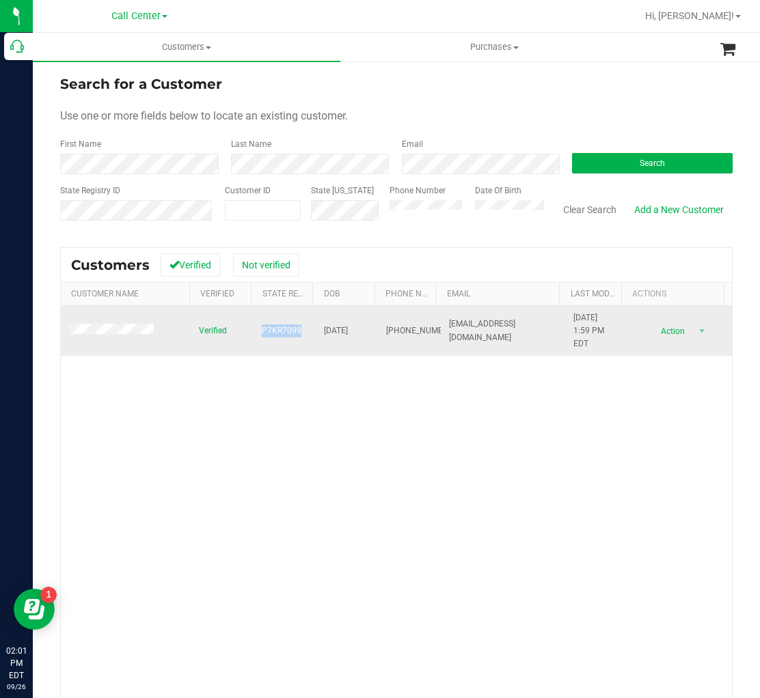
drag, startPoint x: 241, startPoint y: 332, endPoint x: 293, endPoint y: 335, distance: 52.0
click at [293, 335] on tr "Verified P7KR7099 [DATE] (850) 525-0326 [EMAIL_ADDRESS][DOMAIN_NAME] [DATE] 1:5…" at bounding box center [396, 331] width 671 height 51
drag, startPoint x: 314, startPoint y: 328, endPoint x: 361, endPoint y: 330, distance: 46.5
click at [361, 330] on td "[DATE]" at bounding box center [347, 331] width 62 height 51
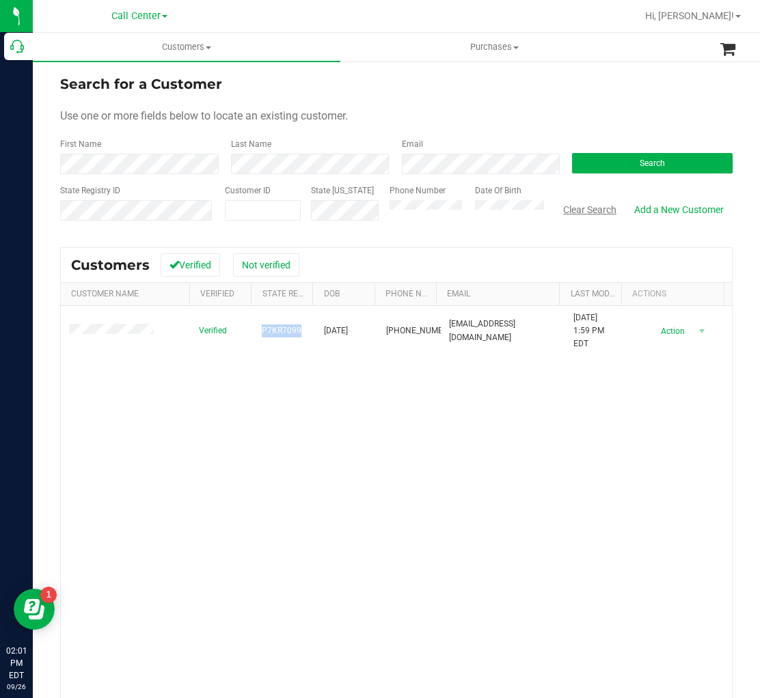
click at [592, 210] on button "Clear Search" at bounding box center [589, 209] width 71 height 23
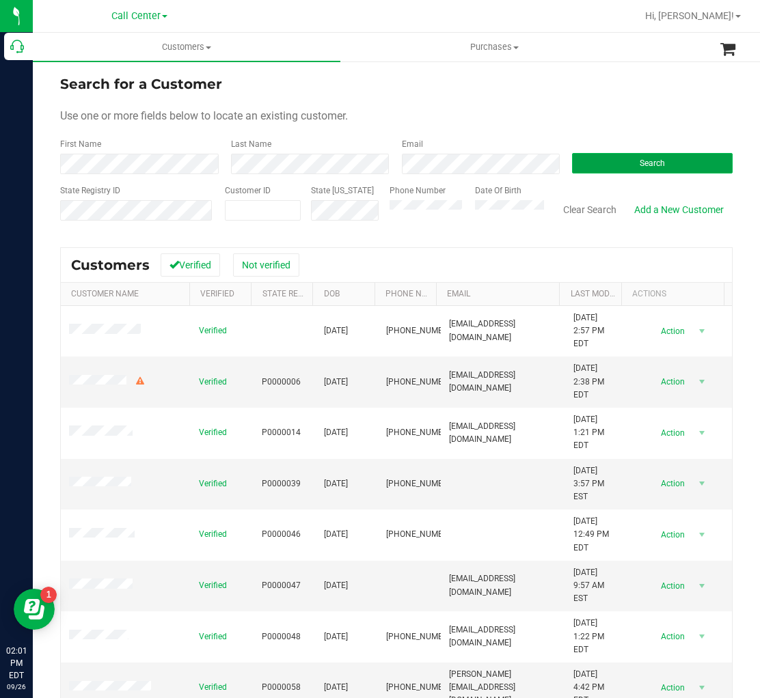
click at [598, 169] on button "Search" at bounding box center [652, 163] width 161 height 20
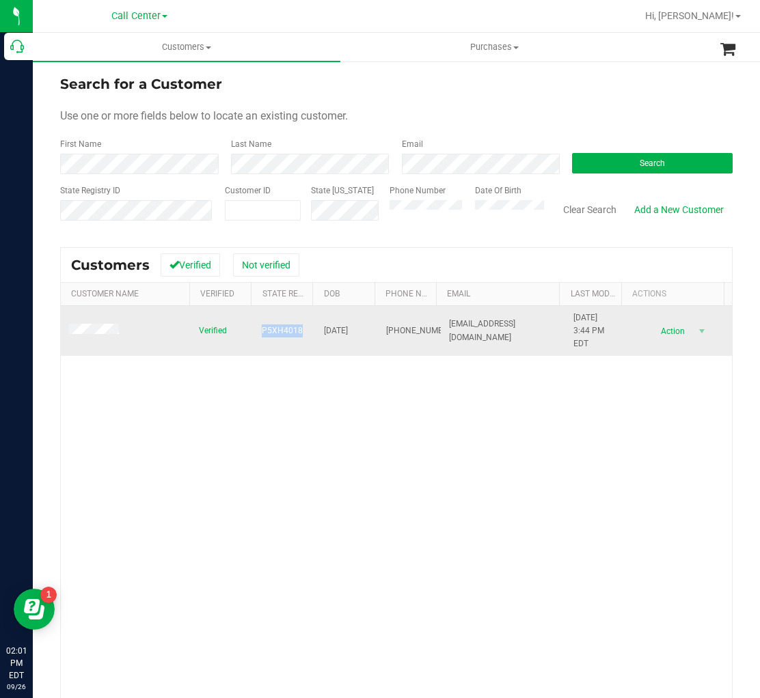
drag, startPoint x: 260, startPoint y: 335, endPoint x: 295, endPoint y: 335, distance: 35.5
click at [295, 335] on span "P5XH4018" at bounding box center [282, 330] width 41 height 13
drag, startPoint x: 314, startPoint y: 327, endPoint x: 361, endPoint y: 336, distance: 47.3
click at [361, 336] on td "[DATE]" at bounding box center [347, 331] width 62 height 51
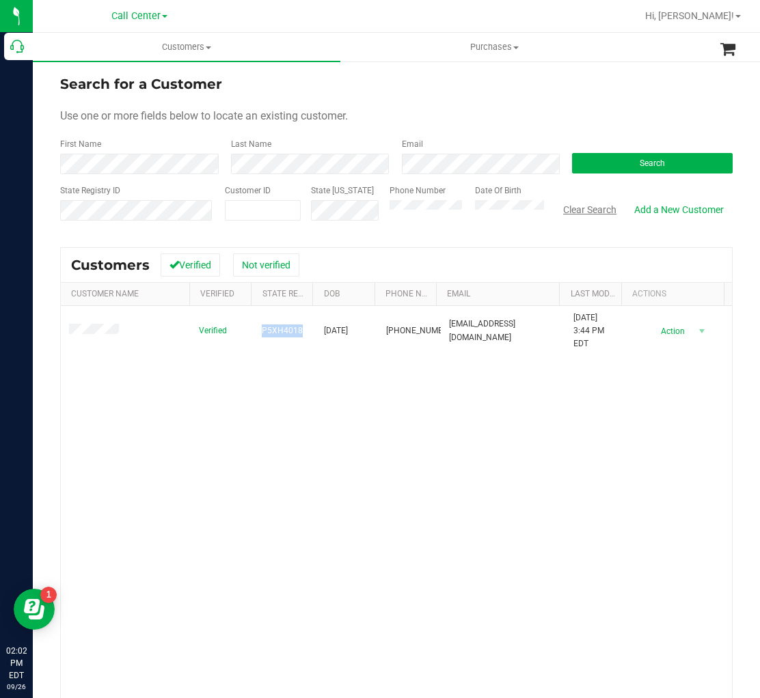
click at [572, 205] on button "Clear Search" at bounding box center [589, 209] width 71 height 23
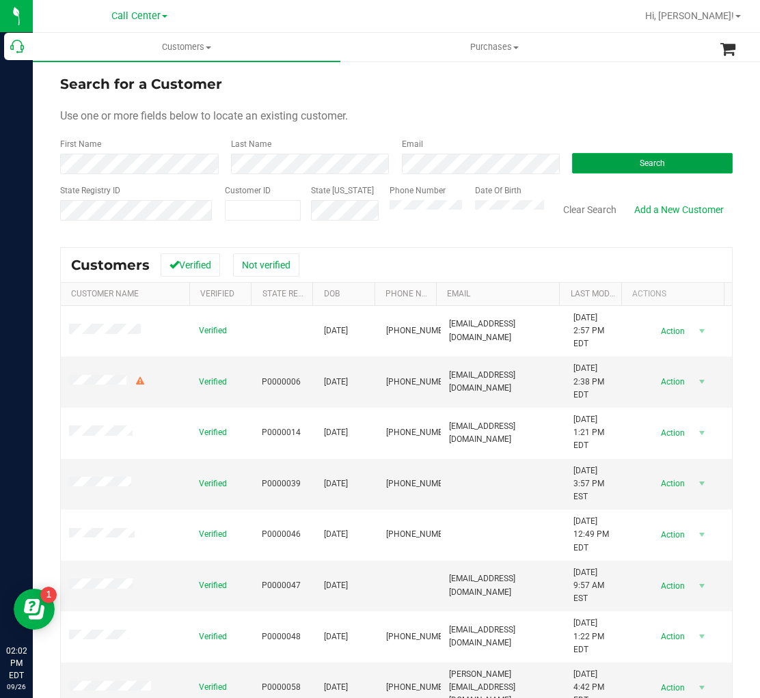
click at [592, 158] on button "Search" at bounding box center [652, 163] width 161 height 20
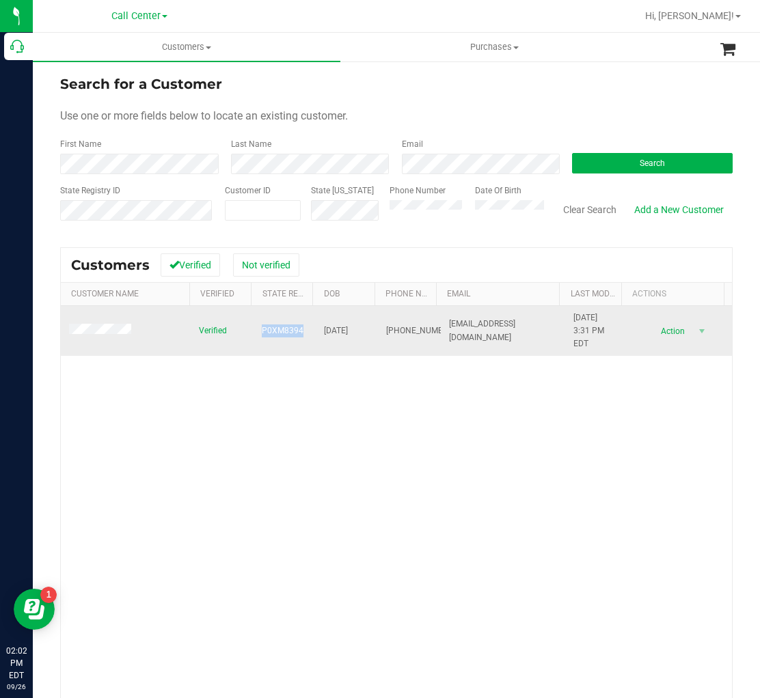
drag, startPoint x: 253, startPoint y: 334, endPoint x: 303, endPoint y: 332, distance: 49.2
click at [303, 332] on td "P0XM8394" at bounding box center [284, 331] width 62 height 51
drag, startPoint x: 316, startPoint y: 331, endPoint x: 358, endPoint y: 332, distance: 41.7
click at [358, 332] on td "[DATE]" at bounding box center [347, 331] width 62 height 51
drag, startPoint x: 359, startPoint y: 332, endPoint x: 306, endPoint y: 333, distance: 53.3
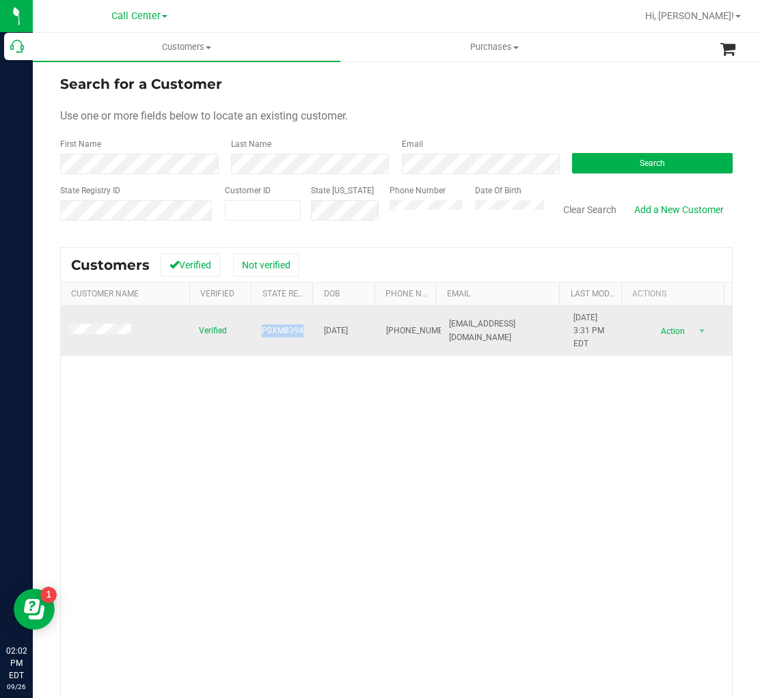
click at [306, 333] on tr "Verified P0XM8394 [DATE] (502) 804-7674 [EMAIL_ADDRESS][DOMAIN_NAME] [DATE] 3:3…" at bounding box center [396, 331] width 671 height 51
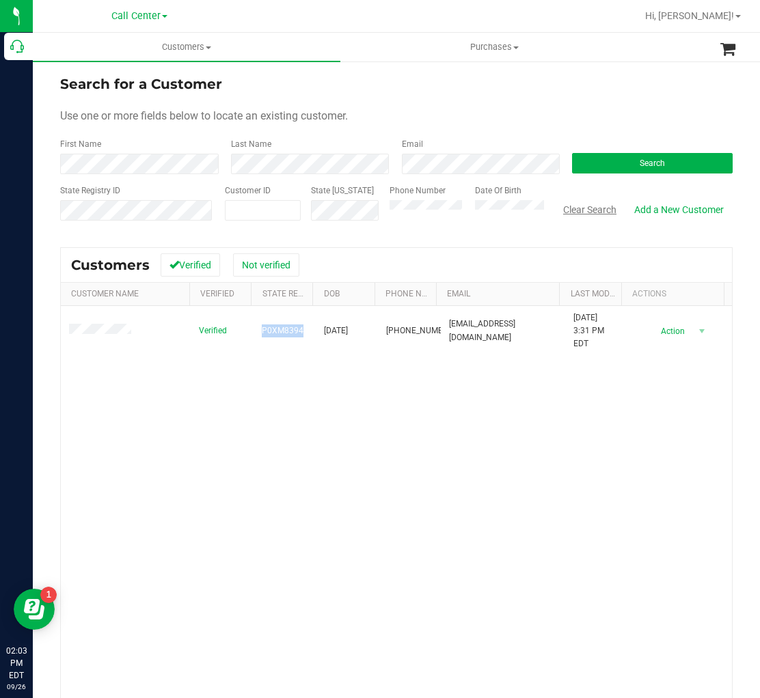
click at [584, 207] on button "Clear Search" at bounding box center [589, 209] width 71 height 23
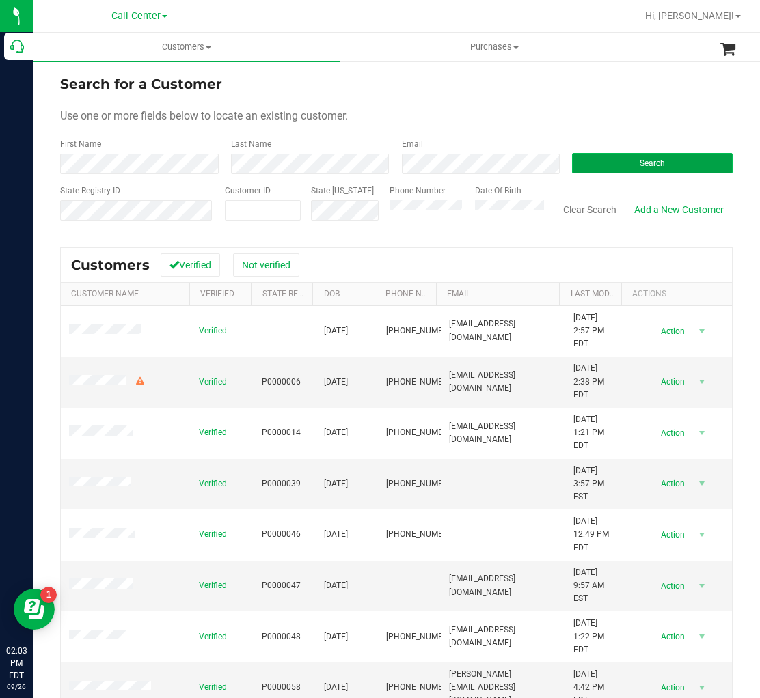
click at [596, 158] on button "Search" at bounding box center [652, 163] width 161 height 20
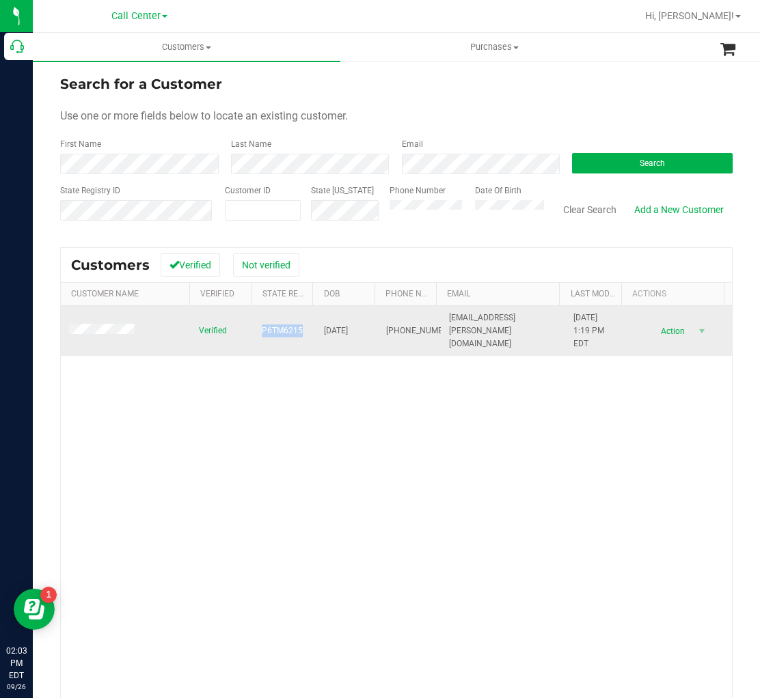
drag, startPoint x: 255, startPoint y: 331, endPoint x: 295, endPoint y: 333, distance: 39.6
click at [295, 333] on td "P6TM6215" at bounding box center [284, 331] width 62 height 51
drag, startPoint x: 315, startPoint y: 330, endPoint x: 360, endPoint y: 334, distance: 45.3
click at [360, 334] on td "[DATE]" at bounding box center [347, 331] width 62 height 51
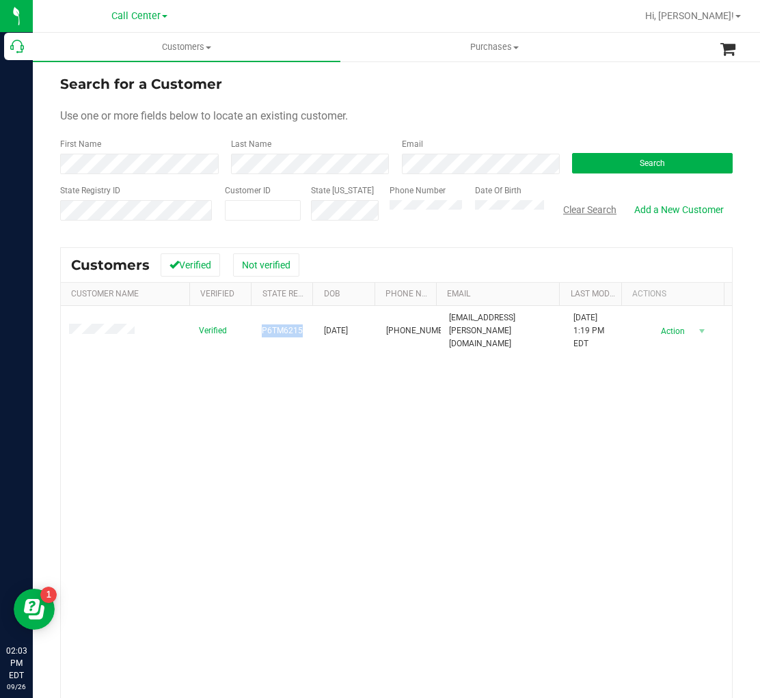
click at [570, 212] on button "Clear Search" at bounding box center [589, 209] width 71 height 23
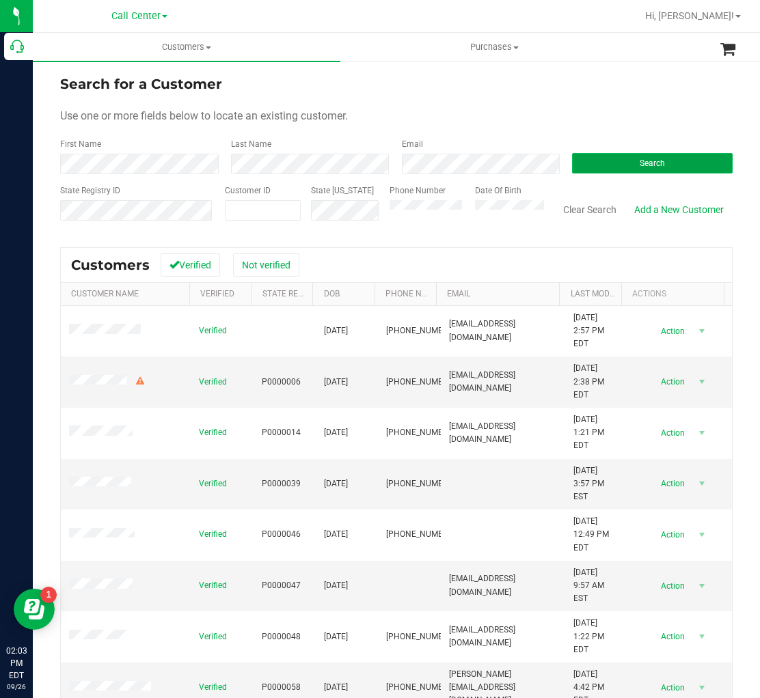
click at [596, 161] on button "Search" at bounding box center [652, 163] width 161 height 20
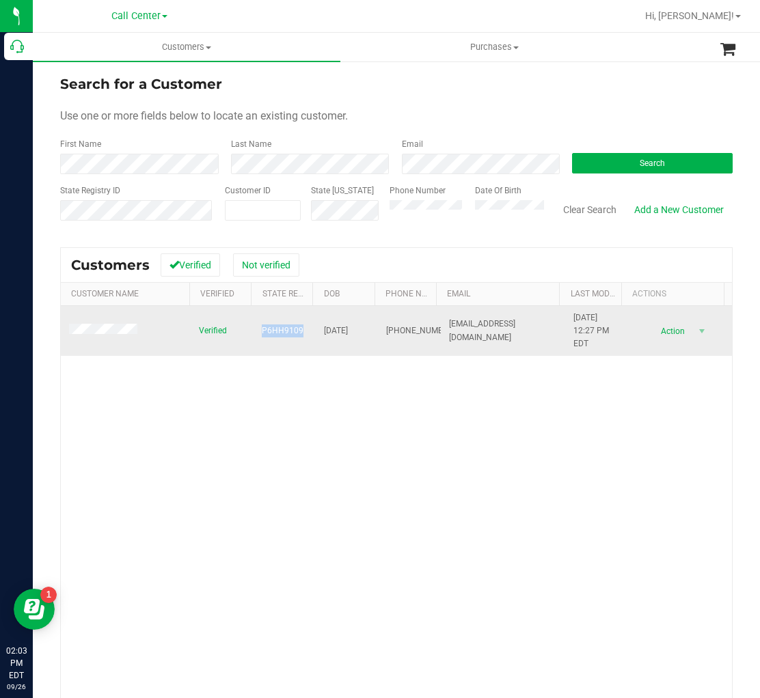
drag, startPoint x: 296, startPoint y: 328, endPoint x: 258, endPoint y: 333, distance: 38.6
click at [262, 333] on span "P6HH9109" at bounding box center [283, 330] width 42 height 13
drag, startPoint x: 335, startPoint y: 335, endPoint x: 364, endPoint y: 335, distance: 29.4
click at [364, 335] on td "[DATE]" at bounding box center [347, 331] width 62 height 51
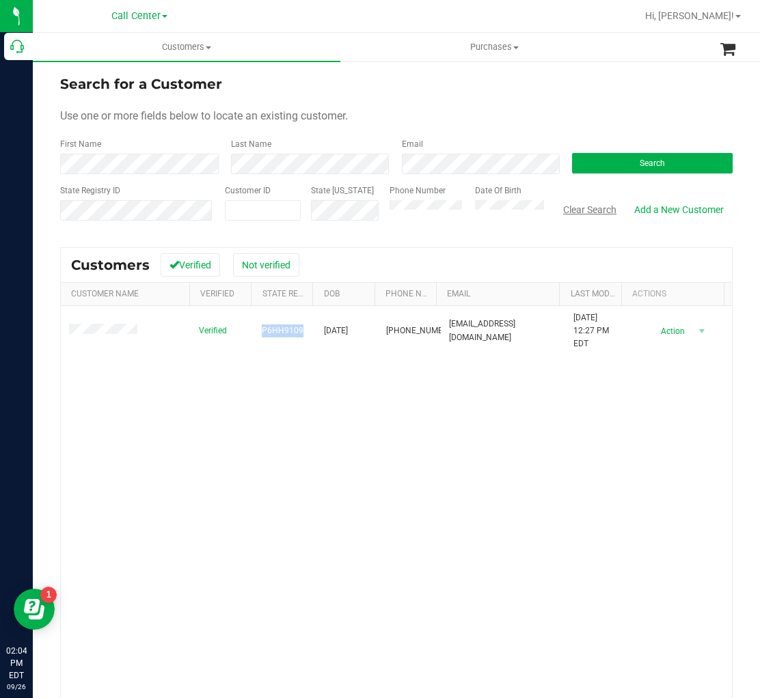
click at [567, 210] on button "Clear Search" at bounding box center [589, 209] width 71 height 23
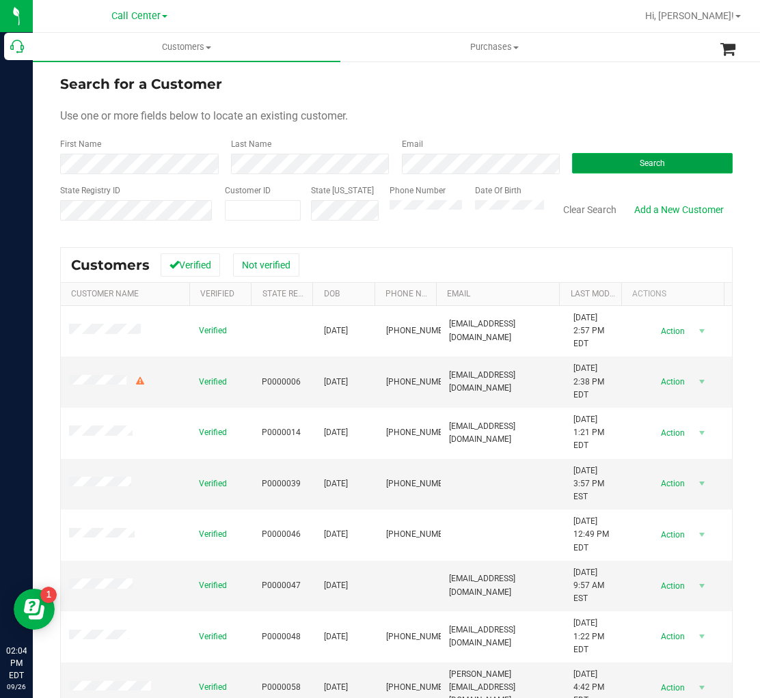
click at [606, 158] on button "Search" at bounding box center [652, 163] width 161 height 20
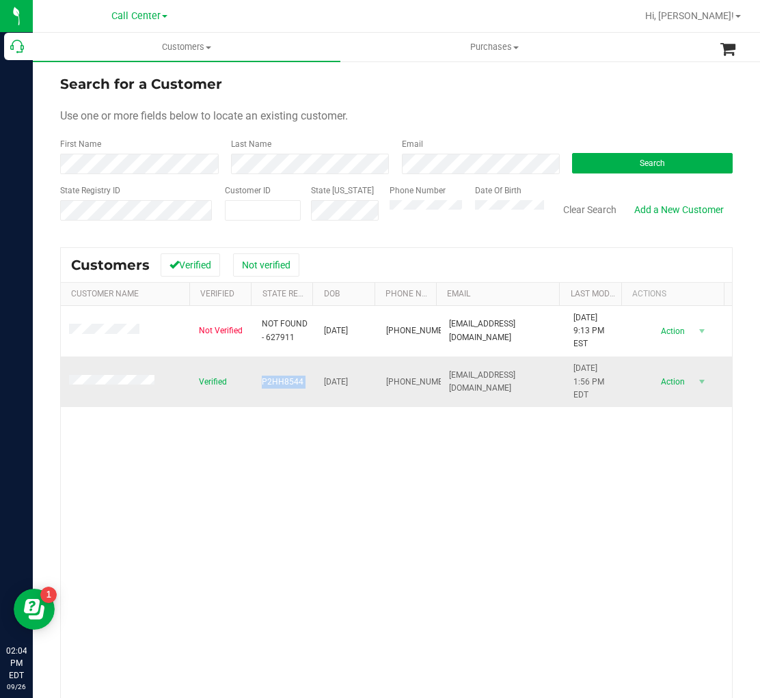
drag, startPoint x: 254, startPoint y: 381, endPoint x: 309, endPoint y: 382, distance: 54.7
click at [309, 382] on tr "Verified P2HH8544 [DATE] (954) 383-3891 [EMAIL_ADDRESS][DOMAIN_NAME] [DATE] 1:5…" at bounding box center [396, 382] width 671 height 51
drag, startPoint x: 361, startPoint y: 383, endPoint x: 318, endPoint y: 380, distance: 42.5
click at [318, 380] on td "[DATE]" at bounding box center [347, 382] width 62 height 51
click at [581, 215] on button "Clear Search" at bounding box center [589, 209] width 71 height 23
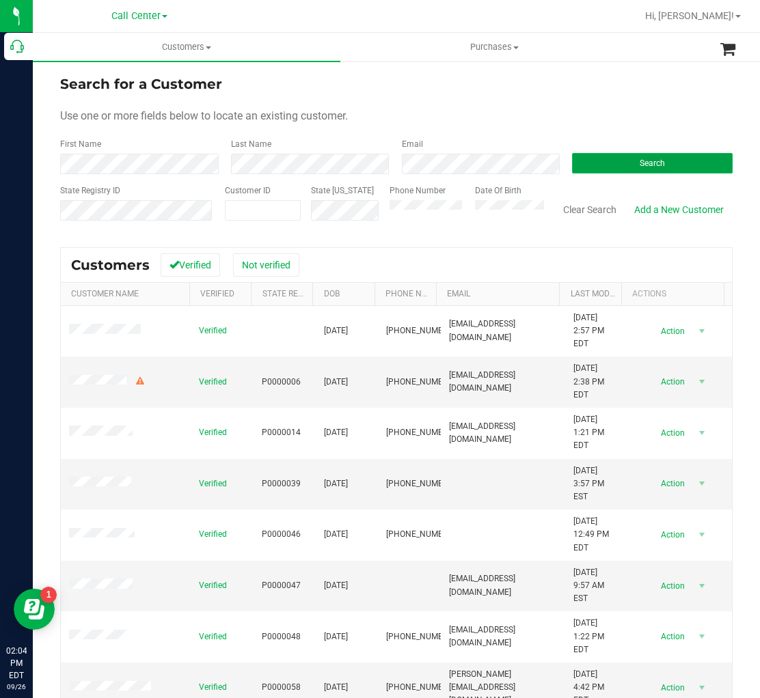
click at [645, 159] on span "Search" at bounding box center [651, 163] width 25 height 10
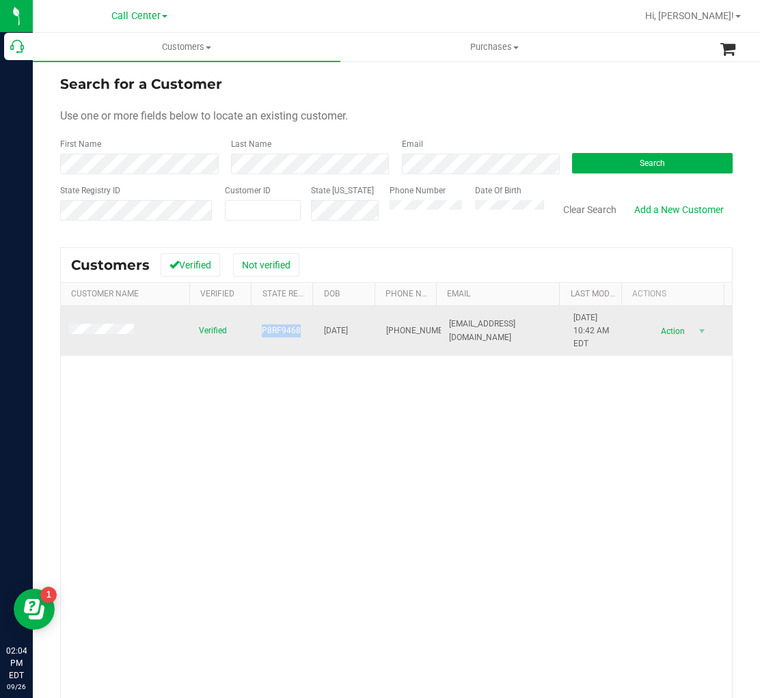
drag, startPoint x: 249, startPoint y: 325, endPoint x: 295, endPoint y: 333, distance: 47.2
click at [295, 333] on td "P8RF9468" at bounding box center [284, 331] width 62 height 51
drag, startPoint x: 320, startPoint y: 333, endPoint x: 355, endPoint y: 338, distance: 35.8
click at [355, 338] on td "[DATE]" at bounding box center [347, 331] width 62 height 51
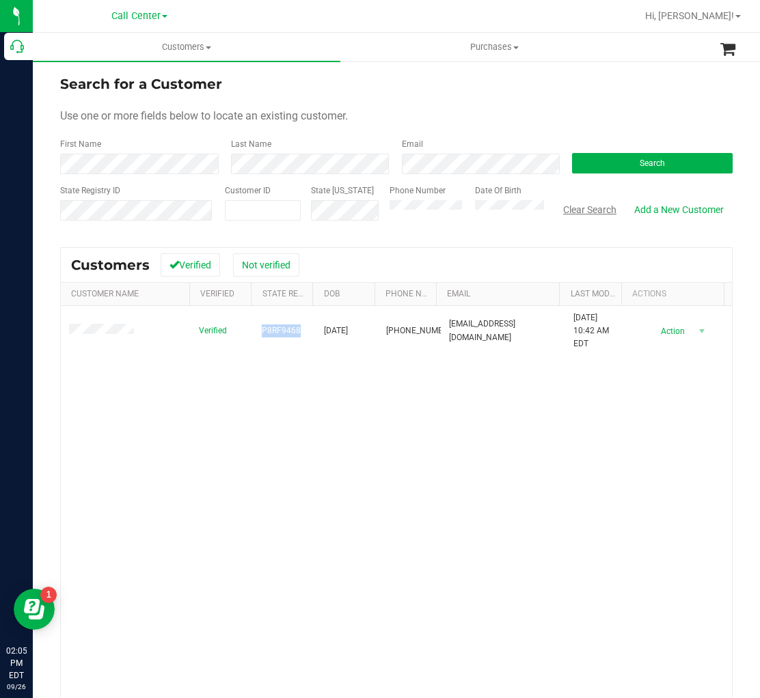
click at [566, 210] on button "Clear Search" at bounding box center [589, 209] width 71 height 23
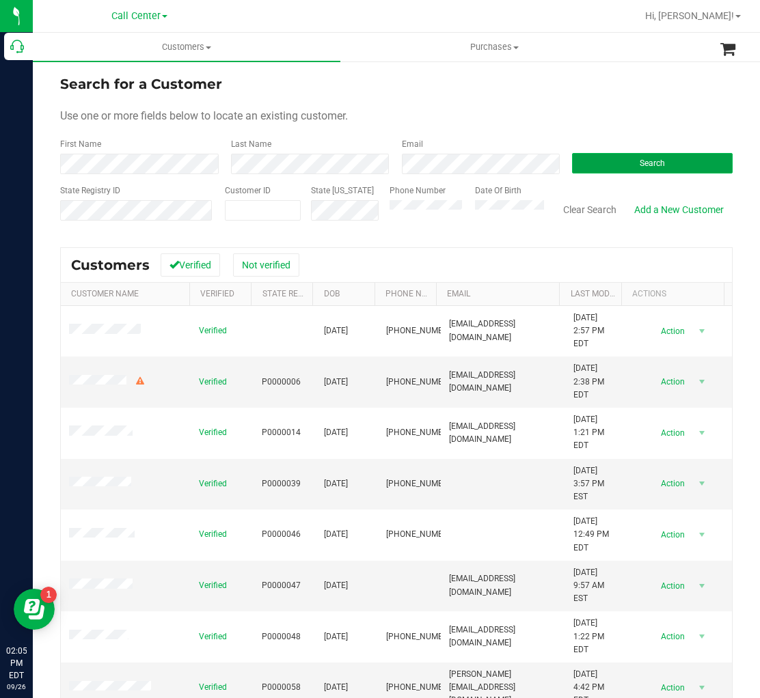
click at [642, 171] on button "Search" at bounding box center [652, 163] width 161 height 20
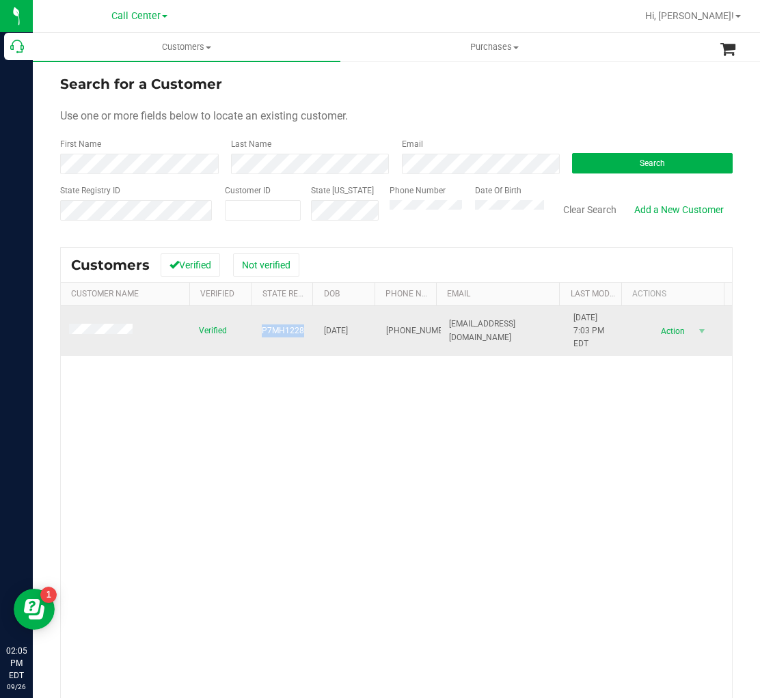
drag, startPoint x: 301, startPoint y: 332, endPoint x: 249, endPoint y: 336, distance: 52.1
click at [253, 336] on td "P7MH1228" at bounding box center [284, 331] width 62 height 51
drag, startPoint x: 322, startPoint y: 333, endPoint x: 352, endPoint y: 337, distance: 31.0
click at [348, 337] on span "[DATE]" at bounding box center [336, 330] width 24 height 13
drag, startPoint x: 363, startPoint y: 335, endPoint x: 317, endPoint y: 333, distance: 45.8
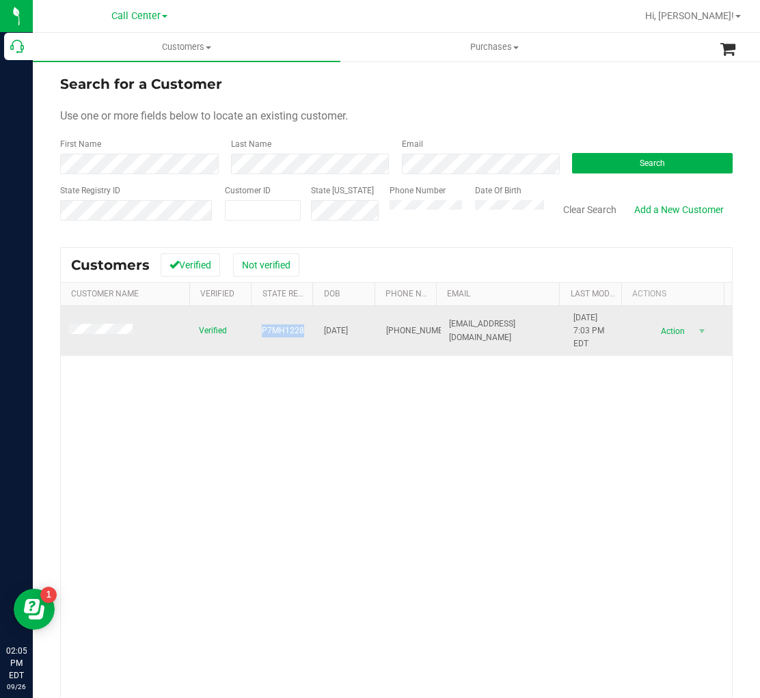
click at [317, 333] on td "[DATE]" at bounding box center [347, 331] width 62 height 51
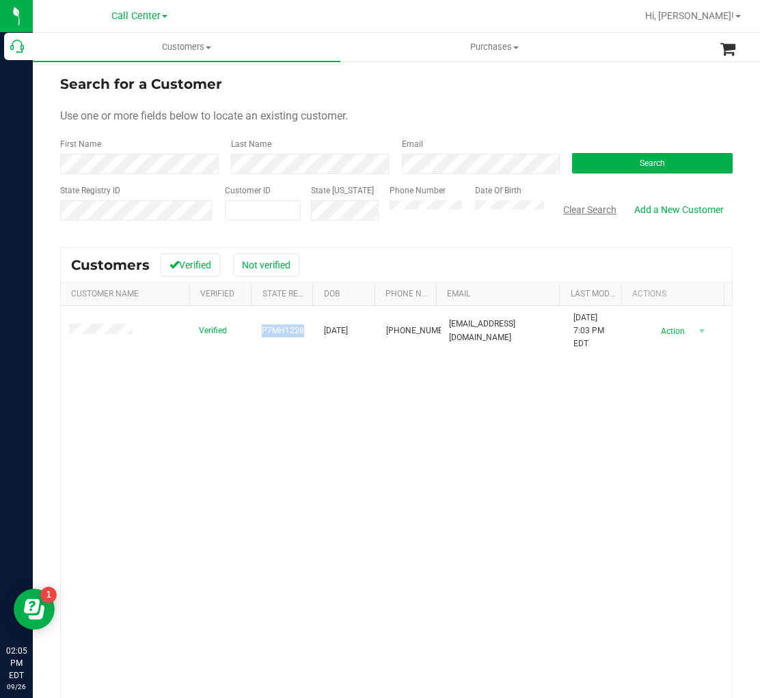
click at [569, 208] on button "Clear Search" at bounding box center [589, 209] width 71 height 23
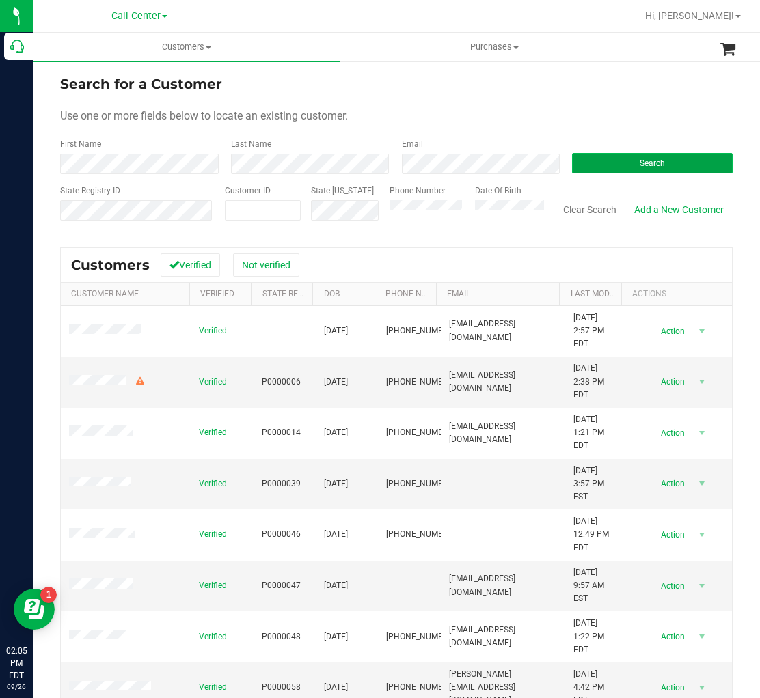
click at [597, 158] on button "Search" at bounding box center [652, 163] width 161 height 20
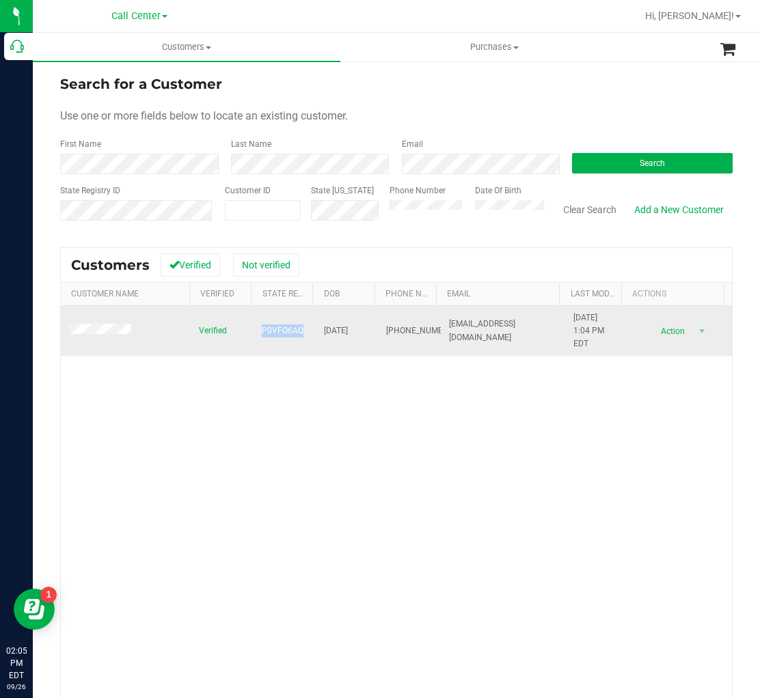
drag, startPoint x: 298, startPoint y: 331, endPoint x: 257, endPoint y: 335, distance: 41.1
click at [257, 335] on td "P0VFO6AQ" at bounding box center [284, 331] width 62 height 51
drag, startPoint x: 319, startPoint y: 330, endPoint x: 361, endPoint y: 330, distance: 41.7
click at [361, 330] on td "[DATE]" at bounding box center [347, 331] width 62 height 51
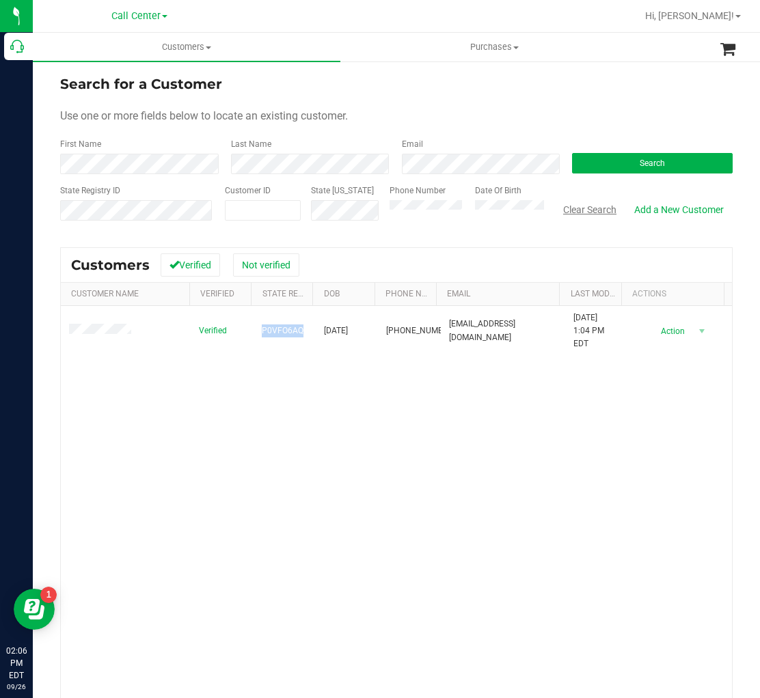
click at [570, 206] on button "Clear Search" at bounding box center [589, 209] width 71 height 23
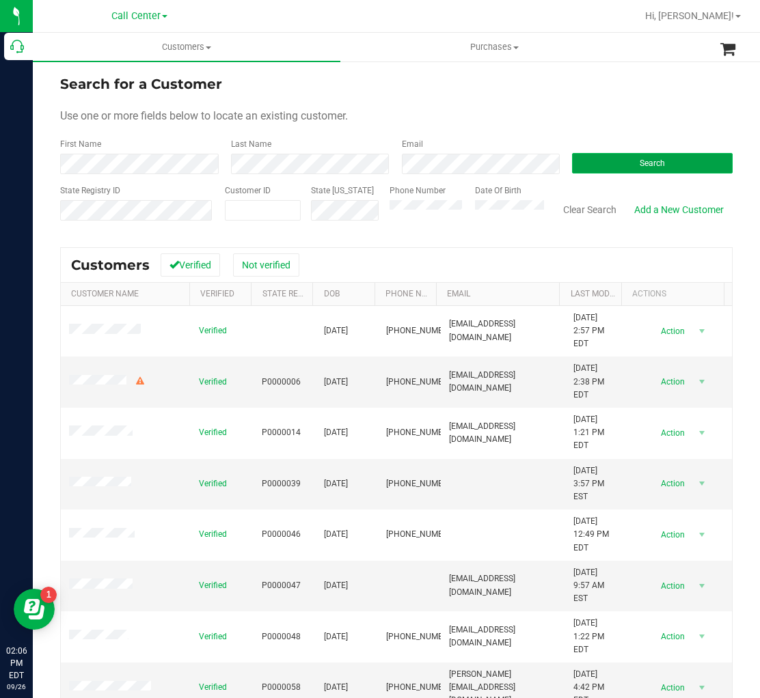
click at [618, 154] on button "Search" at bounding box center [652, 163] width 161 height 20
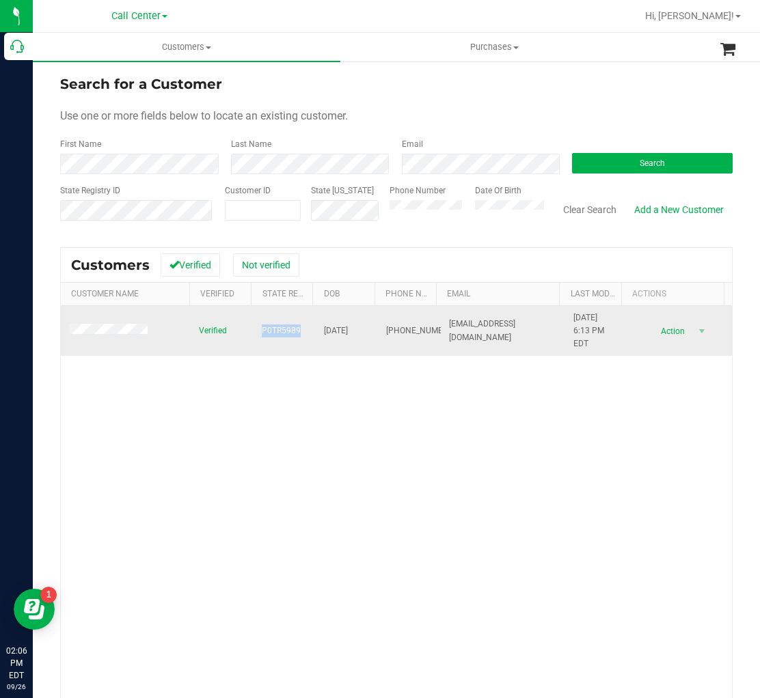
drag, startPoint x: 256, startPoint y: 329, endPoint x: 296, endPoint y: 331, distance: 40.4
click at [296, 331] on td "P0TR5989" at bounding box center [284, 331] width 62 height 51
drag, startPoint x: 306, startPoint y: 331, endPoint x: 361, endPoint y: 337, distance: 55.0
click at [361, 337] on tr "Verified P0TR5989 [DATE] (970) 213-1402 [EMAIL_ADDRESS][DOMAIN_NAME] [DATE] 6:1…" at bounding box center [396, 331] width 671 height 51
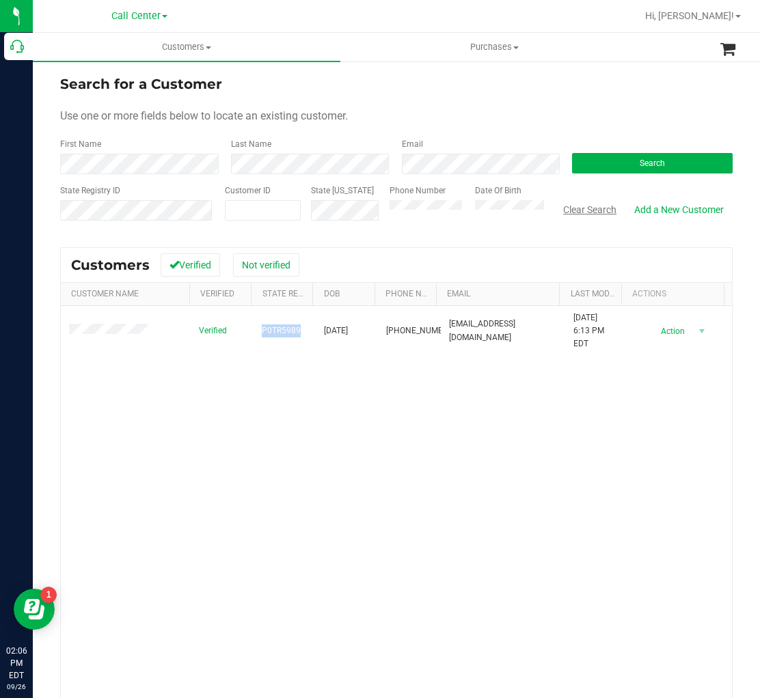
click at [560, 216] on button "Clear Search" at bounding box center [589, 209] width 71 height 23
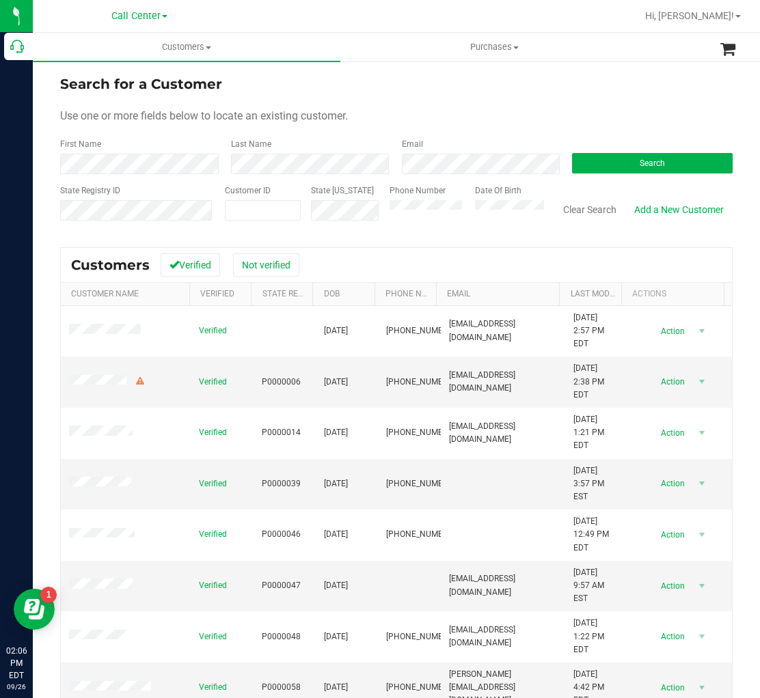
click at [594, 151] on div "Search" at bounding box center [647, 156] width 171 height 36
click at [603, 171] on button "Search" at bounding box center [652, 163] width 161 height 20
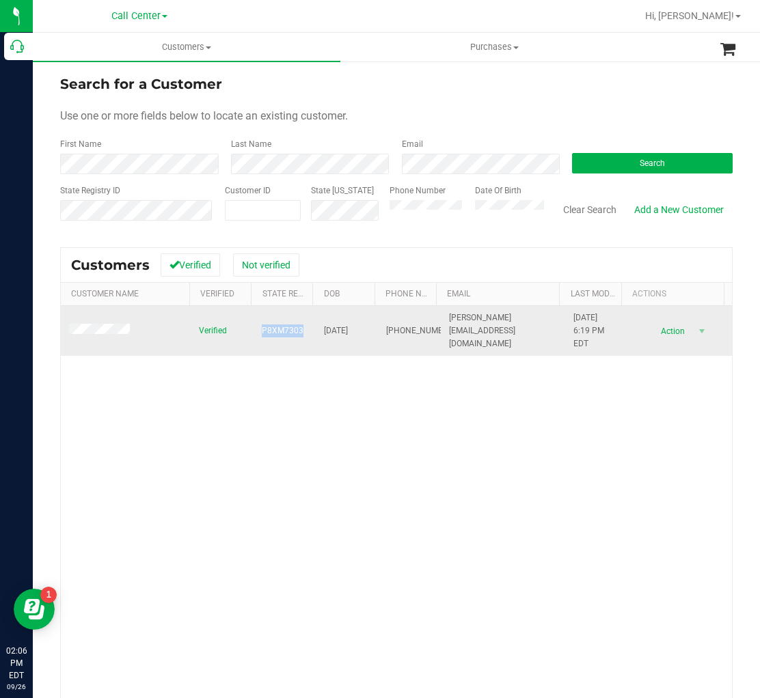
drag, startPoint x: 244, startPoint y: 331, endPoint x: 303, endPoint y: 333, distance: 59.5
click at [303, 333] on tr "Verified P8XM7303 [DATE] (772) 486-6357 [PERSON_NAME][EMAIL_ADDRESS][DOMAIN_NAM…" at bounding box center [396, 331] width 671 height 51
drag, startPoint x: 314, startPoint y: 329, endPoint x: 361, endPoint y: 336, distance: 47.0
click at [361, 336] on td "[DATE]" at bounding box center [347, 331] width 62 height 51
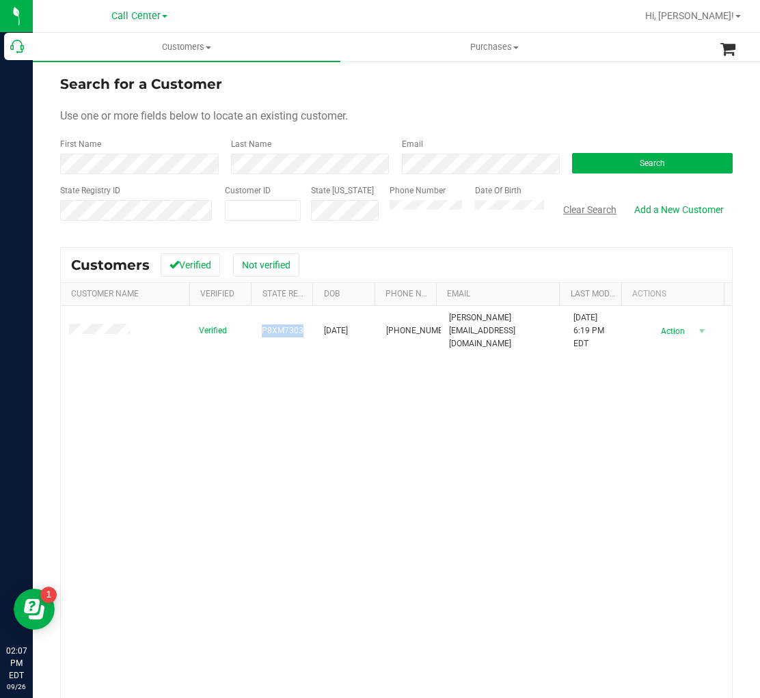
click at [576, 209] on button "Clear Search" at bounding box center [589, 209] width 71 height 23
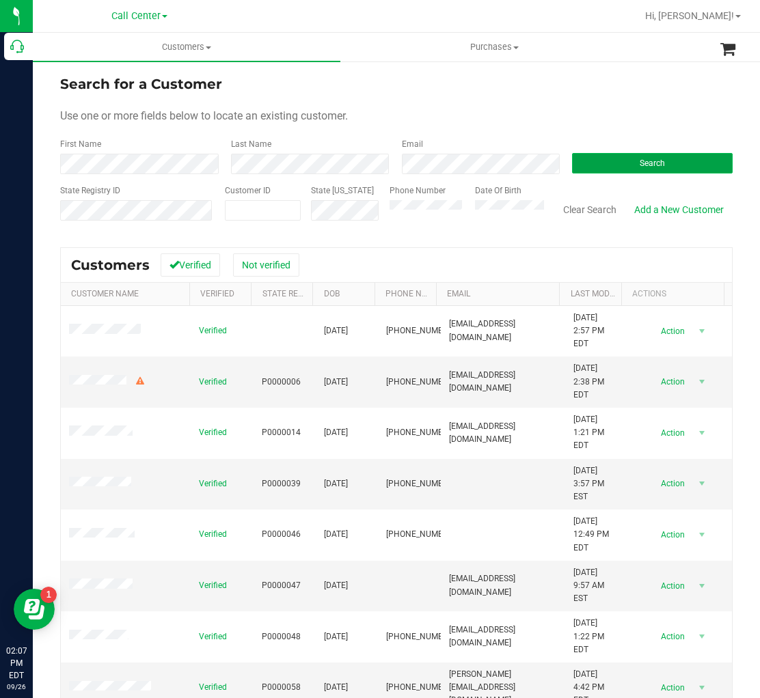
click at [592, 155] on button "Search" at bounding box center [652, 163] width 161 height 20
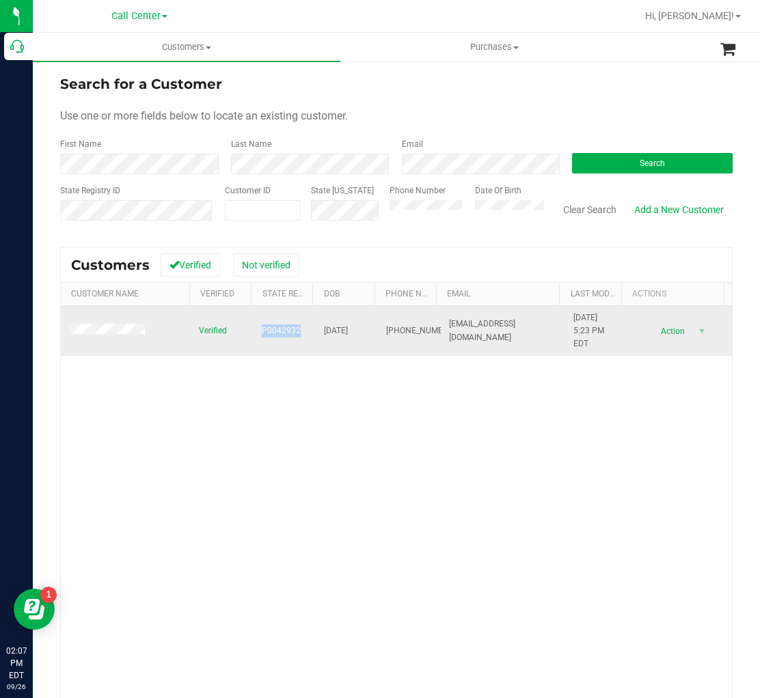
drag, startPoint x: 249, startPoint y: 334, endPoint x: 292, endPoint y: 335, distance: 43.7
click at [292, 335] on td "P0042932" at bounding box center [284, 331] width 62 height 51
drag, startPoint x: 311, startPoint y: 330, endPoint x: 361, endPoint y: 333, distance: 50.0
click at [361, 333] on td "[DATE]" at bounding box center [347, 331] width 62 height 51
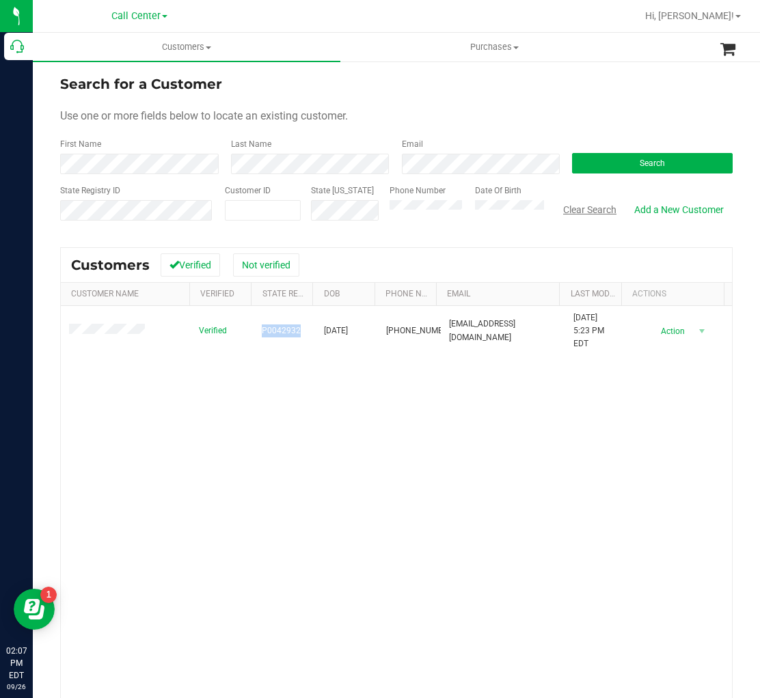
click at [585, 212] on button "Clear Search" at bounding box center [589, 209] width 71 height 23
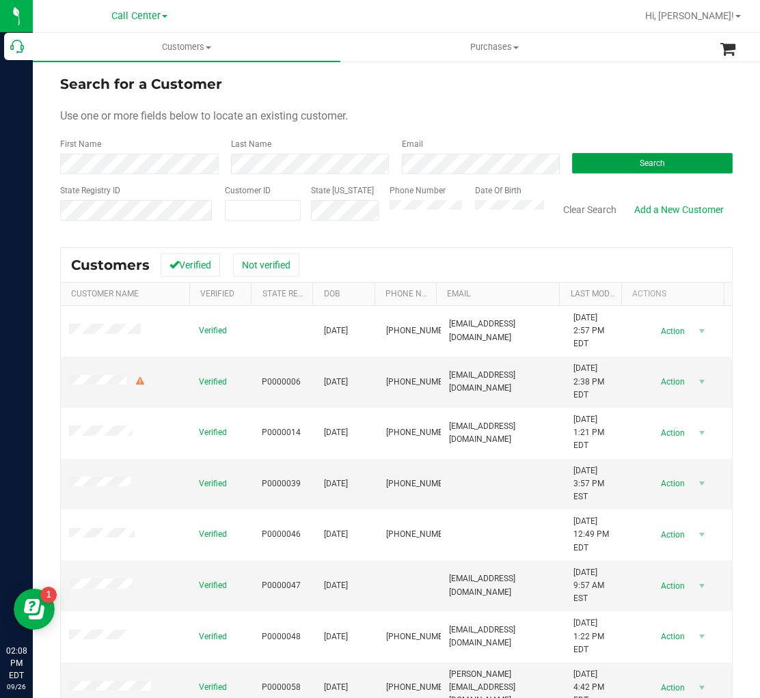
click at [618, 158] on button "Search" at bounding box center [652, 163] width 161 height 20
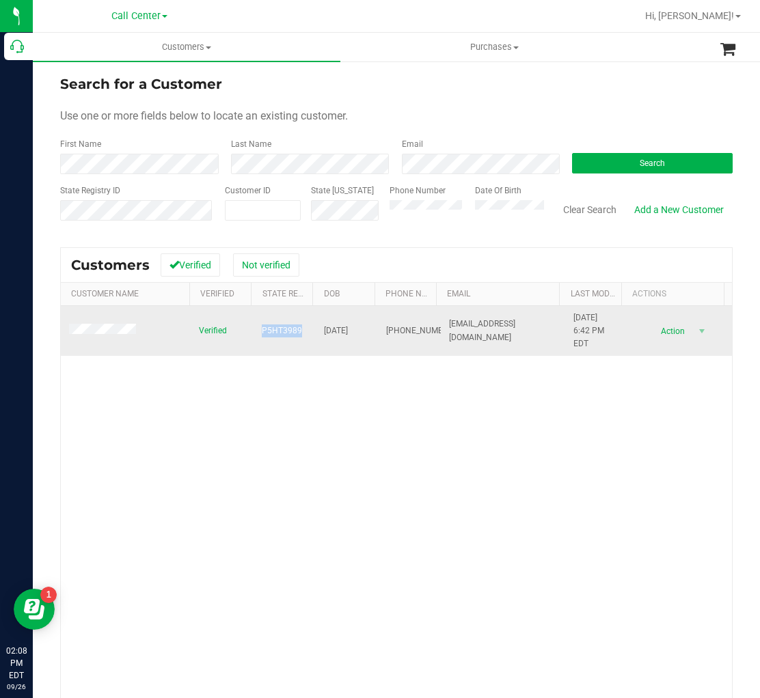
drag, startPoint x: 299, startPoint y: 331, endPoint x: 259, endPoint y: 337, distance: 40.1
click at [259, 337] on td "P5HT3989" at bounding box center [284, 331] width 62 height 51
drag, startPoint x: 311, startPoint y: 333, endPoint x: 362, endPoint y: 333, distance: 50.6
click at [362, 333] on tr "Verified P5HT3989 [DATE] (786) 304-3592 [EMAIL_ADDRESS][DOMAIN_NAME] [DATE] 6:4…" at bounding box center [396, 331] width 671 height 51
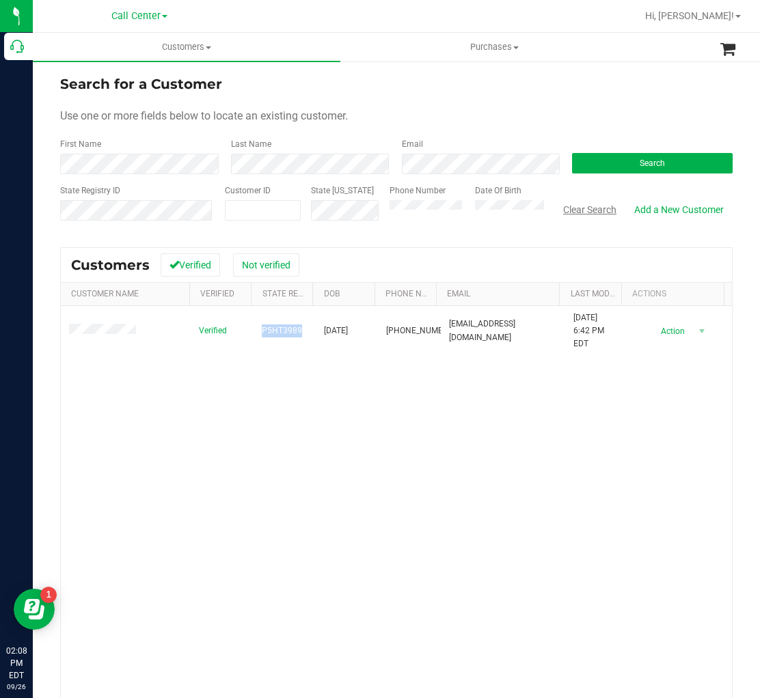
click at [584, 205] on button "Clear Search" at bounding box center [589, 209] width 71 height 23
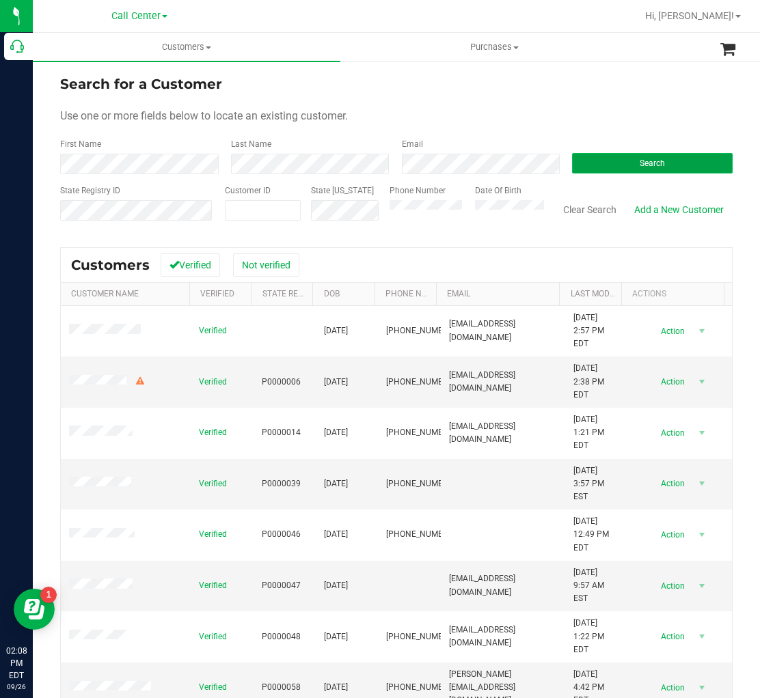
click at [615, 161] on button "Search" at bounding box center [652, 163] width 161 height 20
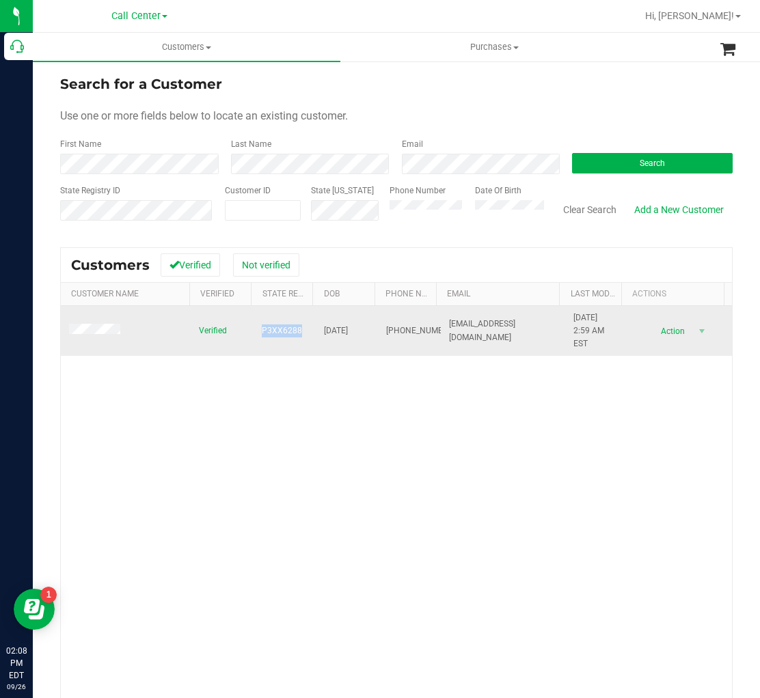
drag, startPoint x: 301, startPoint y: 333, endPoint x: 256, endPoint y: 332, distance: 44.4
click at [256, 332] on td "P3XX6288" at bounding box center [284, 331] width 62 height 51
drag, startPoint x: 355, startPoint y: 329, endPoint x: 315, endPoint y: 327, distance: 40.4
click at [316, 327] on td "[DATE]" at bounding box center [347, 331] width 62 height 51
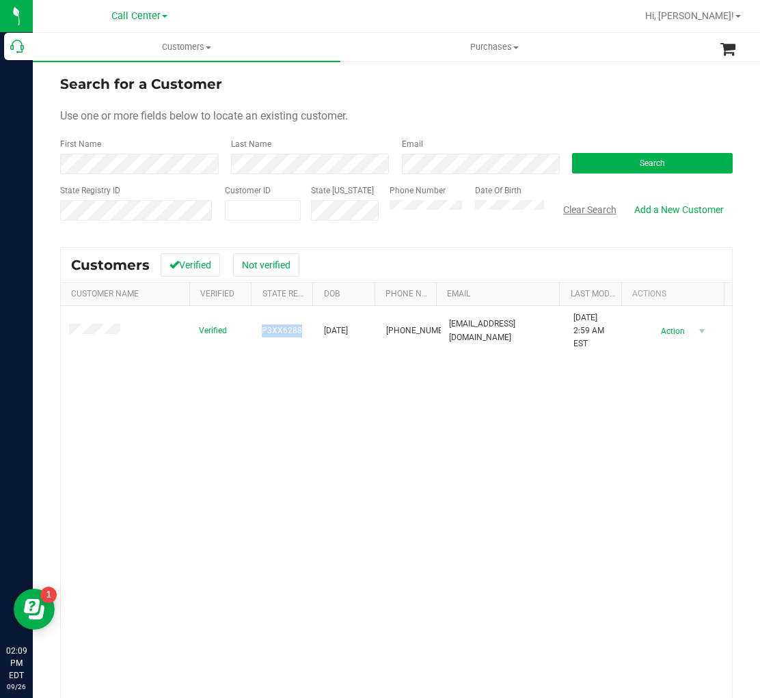
click at [570, 208] on button "Clear Search" at bounding box center [589, 209] width 71 height 23
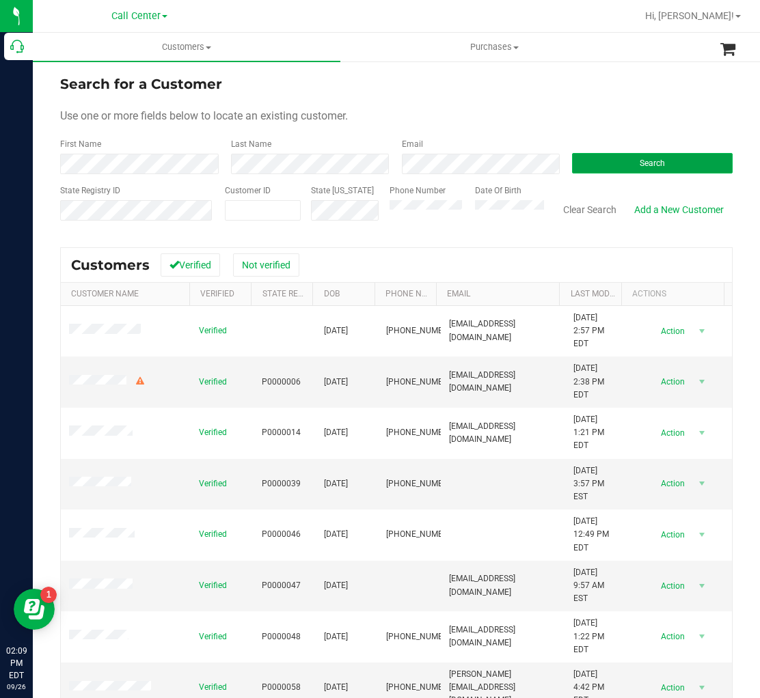
click at [585, 163] on button "Search" at bounding box center [652, 163] width 161 height 20
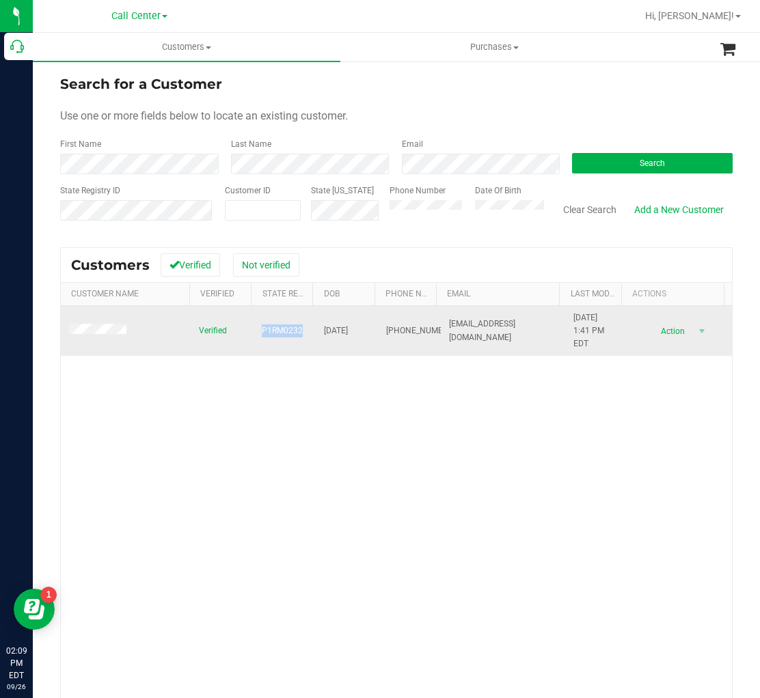
drag, startPoint x: 298, startPoint y: 328, endPoint x: 257, endPoint y: 331, distance: 41.1
click at [257, 331] on td "P1RM0232" at bounding box center [284, 331] width 62 height 51
drag, startPoint x: 356, startPoint y: 331, endPoint x: 317, endPoint y: 333, distance: 39.0
click at [317, 333] on td "[DATE]" at bounding box center [347, 331] width 62 height 51
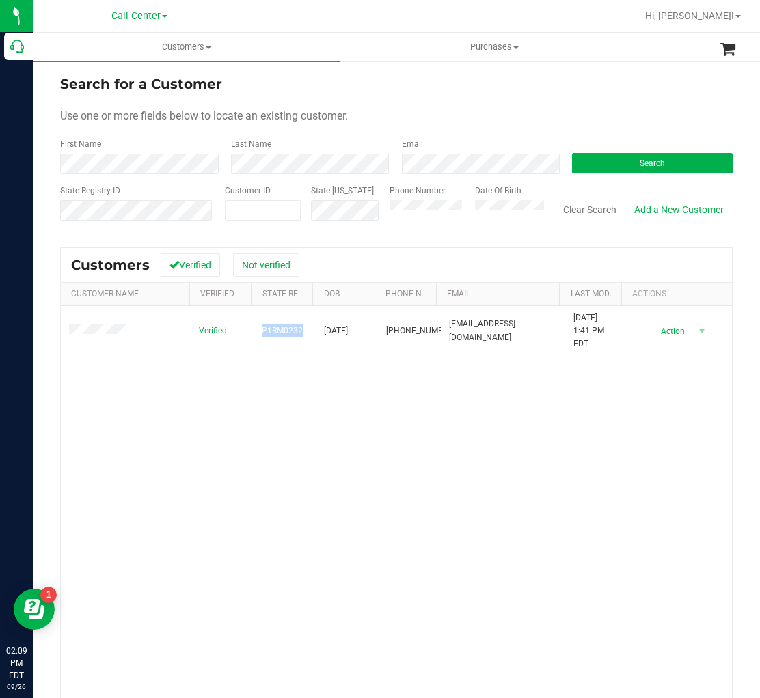
click at [585, 209] on button "Clear Search" at bounding box center [589, 209] width 71 height 23
